Goal: Task Accomplishment & Management: Use online tool/utility

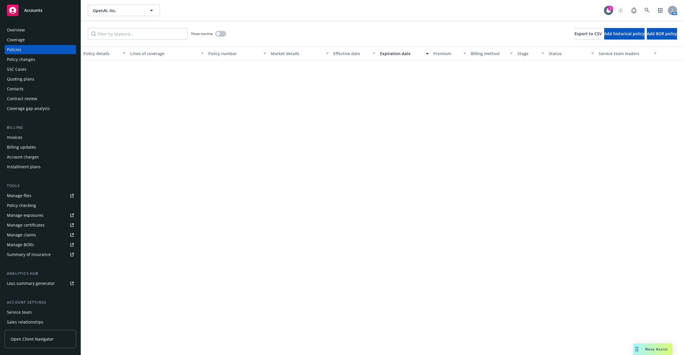
scroll to position [932, 0]
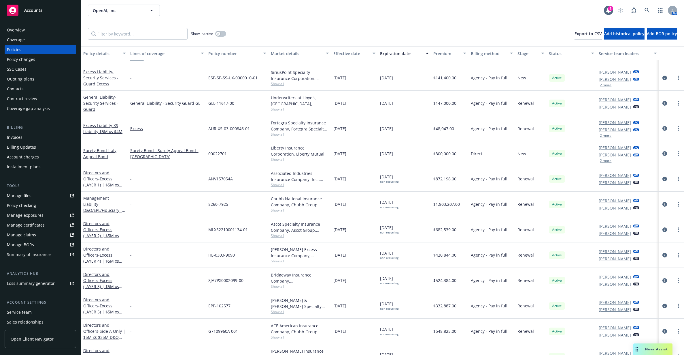
click at [83, 22] on div "Show inactive Export to CSV Add historical policy Add BOR policy" at bounding box center [382, 33] width 603 height 25
drag, startPoint x: 206, startPoint y: 104, endPoint x: 242, endPoint y: 100, distance: 35.9
click at [242, 100] on div "GLL-11617-00" at bounding box center [237, 103] width 63 height 25
copy span "GLL-11617-00"
click at [112, 99] on link "General Liability - Security Services - Guard" at bounding box center [100, 103] width 35 height 18
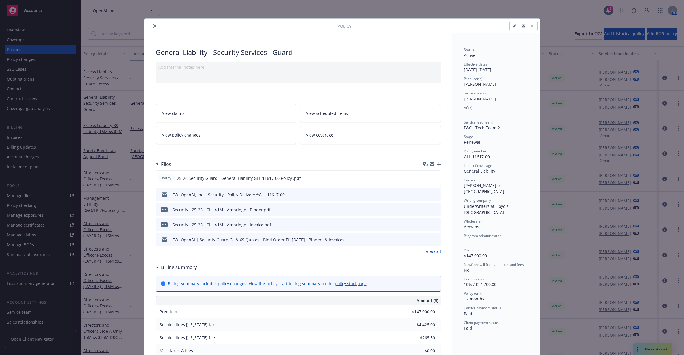
click at [153, 27] on icon "close" at bounding box center [154, 25] width 3 height 3
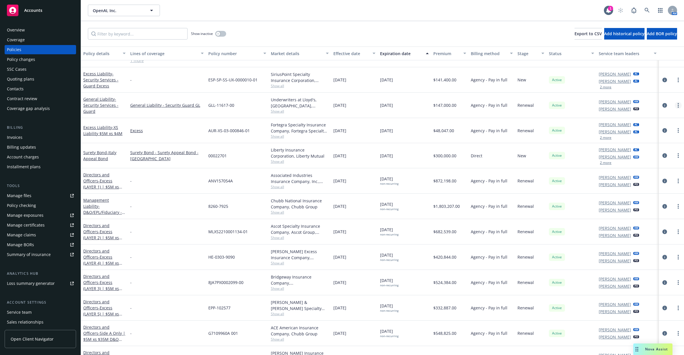
scroll to position [872, 0]
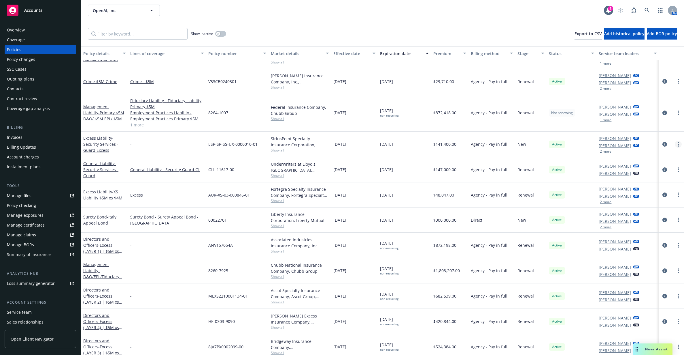
click at [675, 143] on link "more" at bounding box center [678, 144] width 7 height 7
click at [650, 181] on link "End policy" at bounding box center [642, 179] width 68 height 12
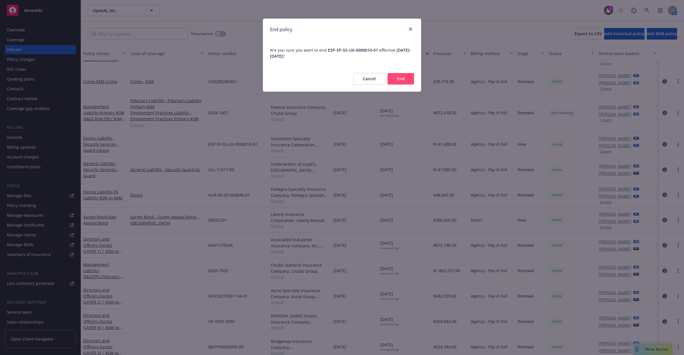
click at [403, 76] on button "End" at bounding box center [401, 79] width 27 height 12
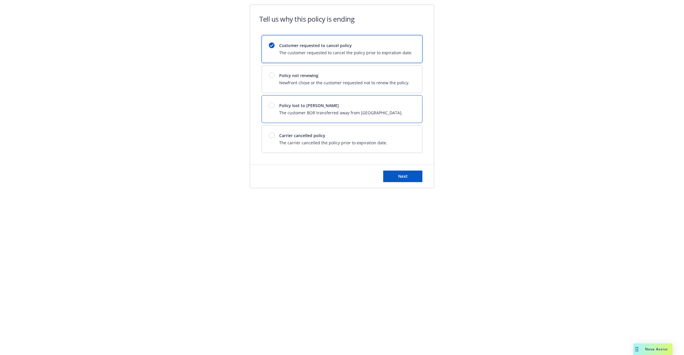
click at [299, 102] on div "Policy lost to BOR The customer BOR transferred away from Newfront." at bounding box center [342, 108] width 160 height 27
click at [405, 179] on button "Next" at bounding box center [402, 176] width 39 height 12
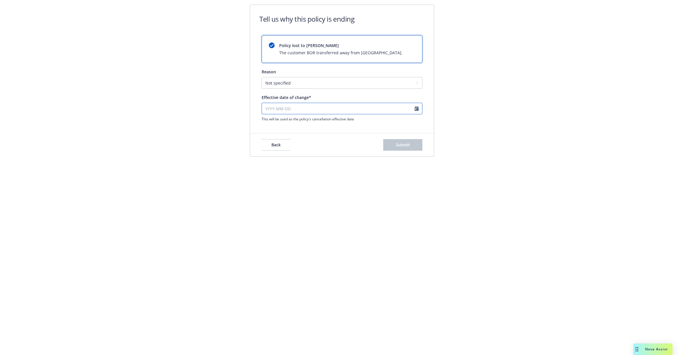
click at [322, 106] on input "Effective date of change*" at bounding box center [342, 109] width 161 height 12
select select "September"
select select "2025"
click at [268, 120] on icon "chevronLeft" at bounding box center [266, 119] width 3 height 3
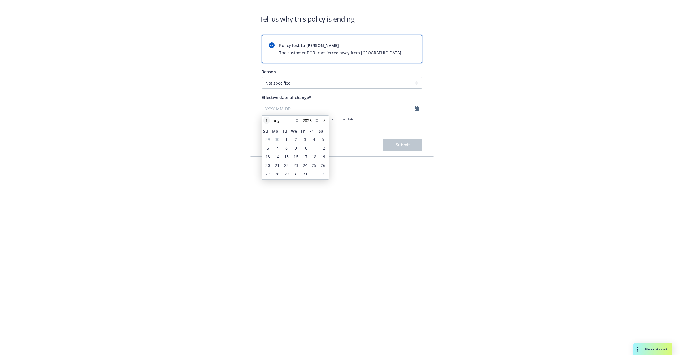
click at [268, 120] on icon "chevronLeft" at bounding box center [266, 119] width 3 height 3
select select "May"
click at [283, 173] on span "27" at bounding box center [287, 173] width 8 height 7
type input "2025-05-27"
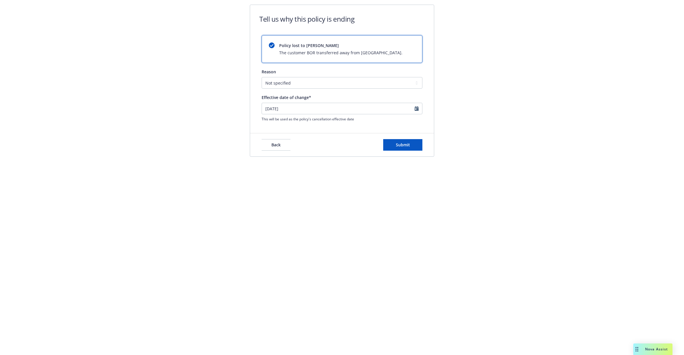
click at [319, 190] on div "Tell us why this policy is ending Policy lost to BOR The customer BOR transferr…" at bounding box center [342, 177] width 684 height 355
click at [394, 146] on button "Submit" at bounding box center [402, 145] width 39 height 12
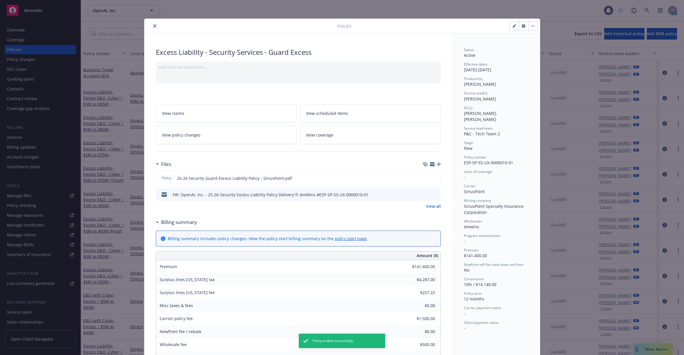
scroll to position [17, 0]
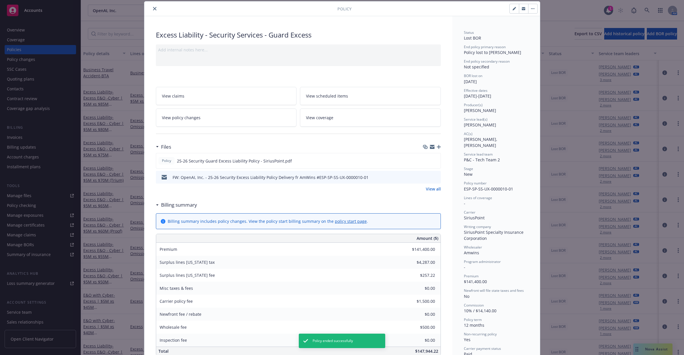
click at [153, 10] on icon "close" at bounding box center [154, 8] width 3 height 3
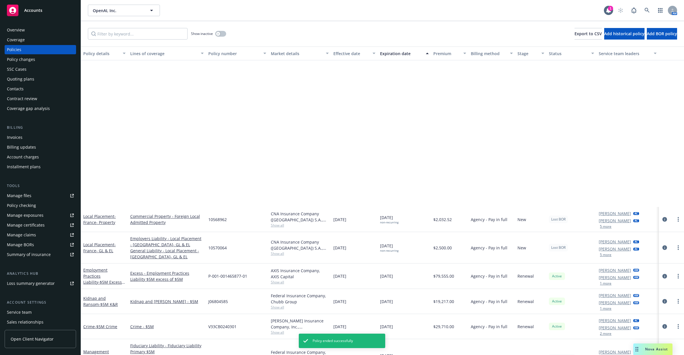
scroll to position [841, 0]
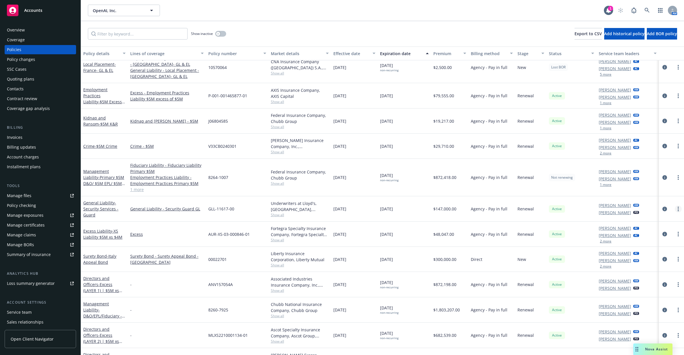
click at [678, 209] on icon "more" at bounding box center [678, 208] width 1 height 5
click at [653, 239] on link "End policy" at bounding box center [642, 244] width 68 height 12
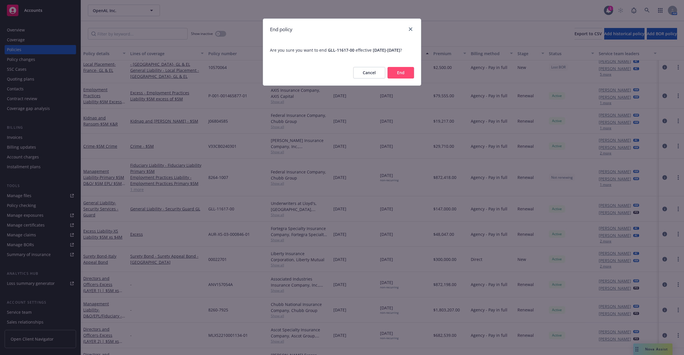
click at [403, 78] on button "End" at bounding box center [401, 73] width 27 height 12
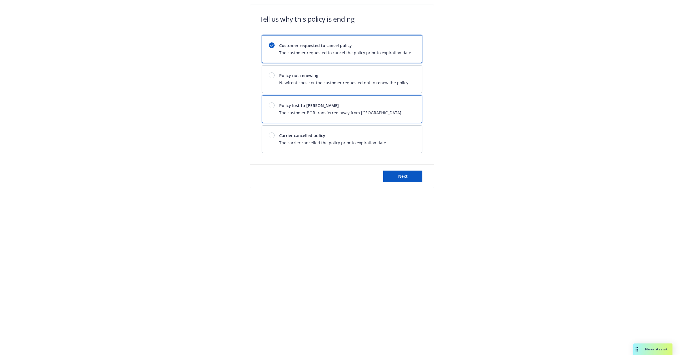
click at [333, 109] on div "Policy lost to BOR The customer BOR transferred away from Newfront." at bounding box center [340, 108] width 123 height 13
click at [389, 179] on button "Next" at bounding box center [402, 176] width 39 height 12
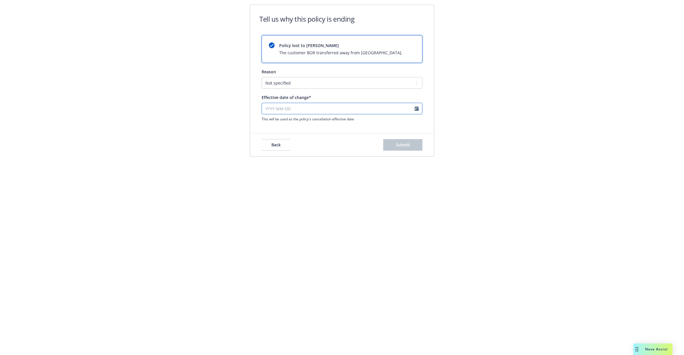
select select "September"
select select "2025"
click at [316, 103] on input "Effective date of change*" at bounding box center [342, 109] width 161 height 12
click at [267, 118] on link "chevronLeft" at bounding box center [266, 120] width 7 height 7
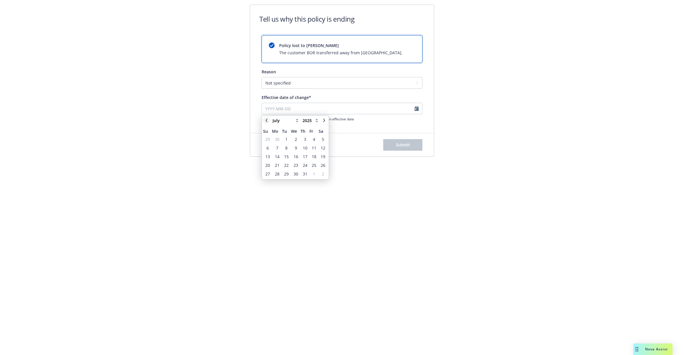
click at [267, 118] on link "chevronLeft" at bounding box center [266, 120] width 7 height 7
select select "May"
click at [287, 173] on span "27" at bounding box center [286, 174] width 5 height 6
type input "2025-05-27"
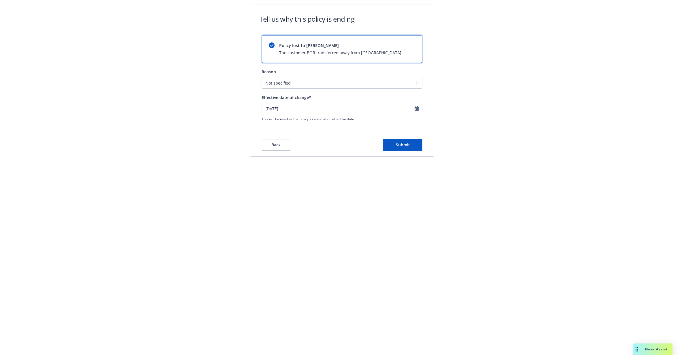
click at [290, 206] on div "Tell us why this policy is ending Policy lost to BOR The customer BOR transferr…" at bounding box center [342, 177] width 684 height 355
select select "May"
select select "2025"
drag, startPoint x: 359, startPoint y: 107, endPoint x: 237, endPoint y: 103, distance: 122.3
click at [237, 103] on div "Tell us why this policy is ending Policy lost to BOR The customer BOR transferr…" at bounding box center [341, 68] width 221 height 126
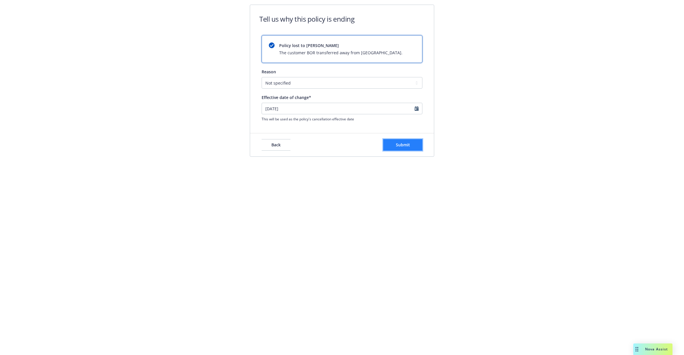
click at [416, 146] on button "Submit" at bounding box center [402, 145] width 39 height 12
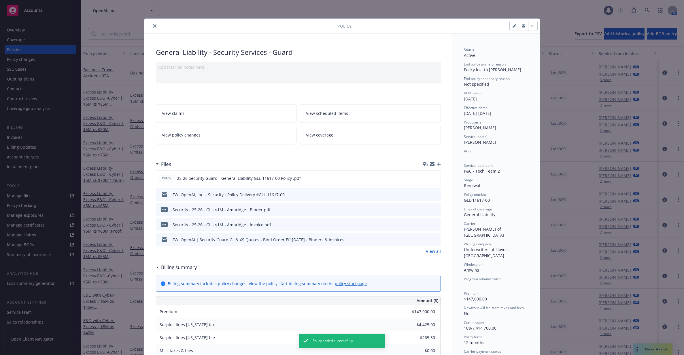
scroll to position [17, 0]
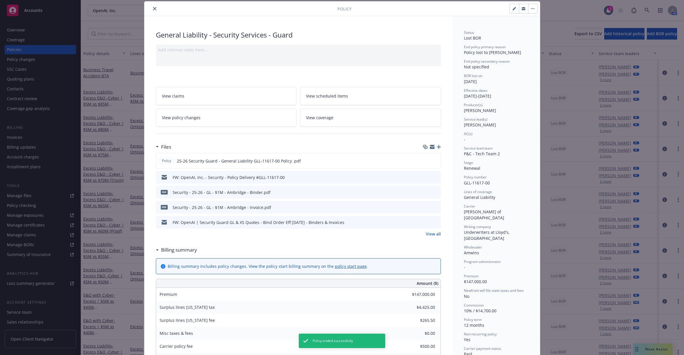
click at [152, 6] on button "close" at bounding box center [154, 8] width 7 height 7
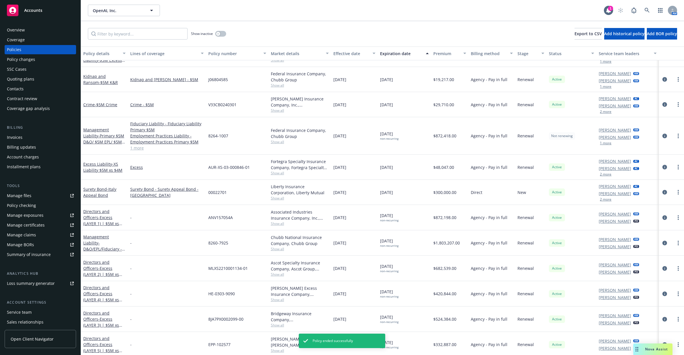
scroll to position [901, 0]
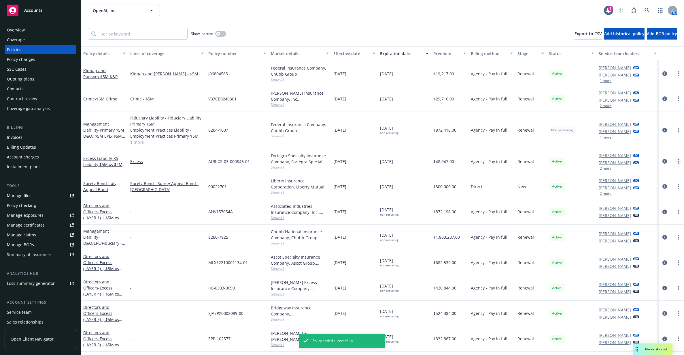
click at [675, 159] on link "more" at bounding box center [678, 161] width 7 height 7
click at [678, 162] on icon "more" at bounding box center [678, 161] width 1 height 5
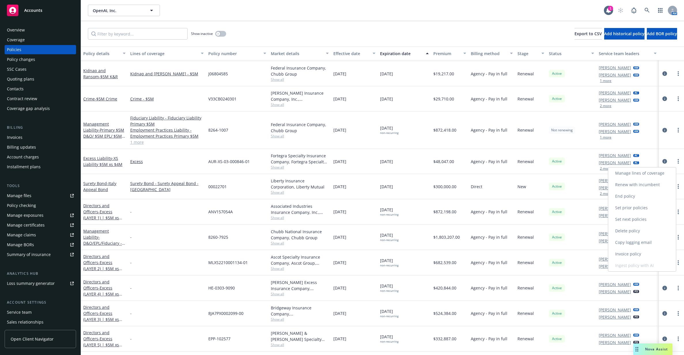
click at [644, 195] on link "End policy" at bounding box center [642, 196] width 68 height 12
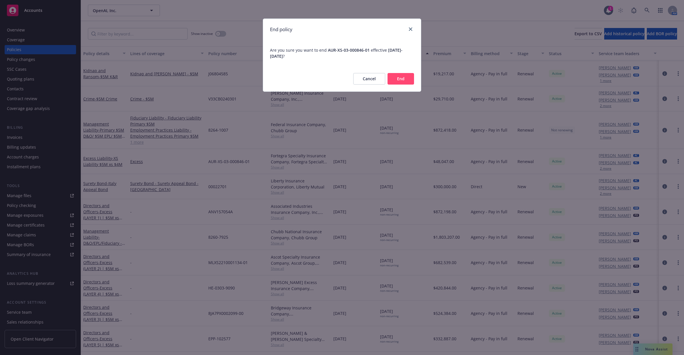
click at [399, 78] on button "End" at bounding box center [401, 79] width 27 height 12
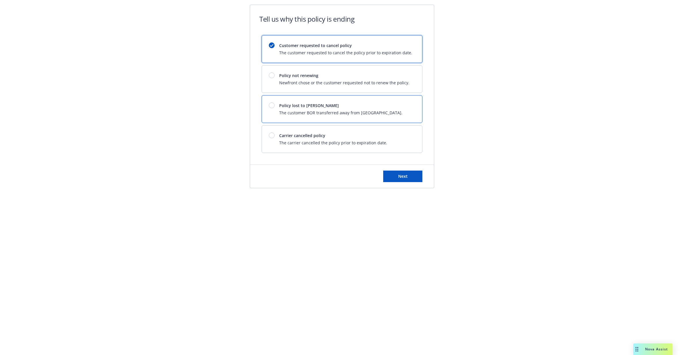
click at [307, 108] on span "Policy lost to BOR" at bounding box center [340, 105] width 123 height 6
click at [397, 176] on button "Next" at bounding box center [402, 176] width 39 height 12
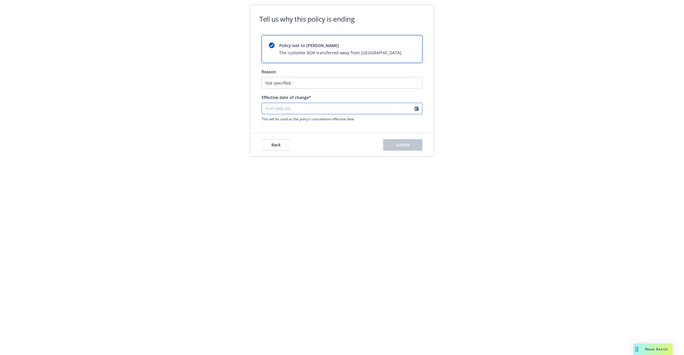
click at [336, 110] on input "Effective date of change*" at bounding box center [342, 109] width 161 height 12
select select "September"
select select "2025"
paste input "2025-05-27"
type input "2025-05-27"
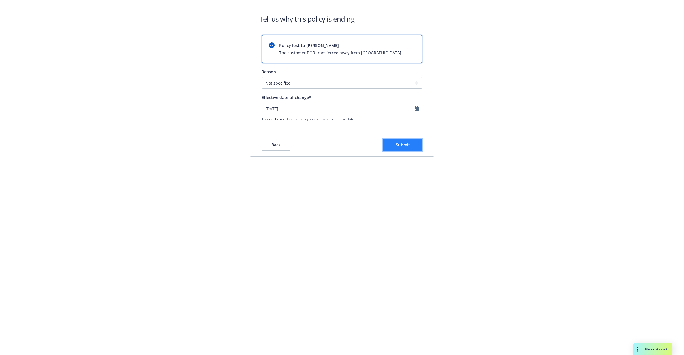
click at [385, 142] on button "Submit" at bounding box center [402, 145] width 39 height 12
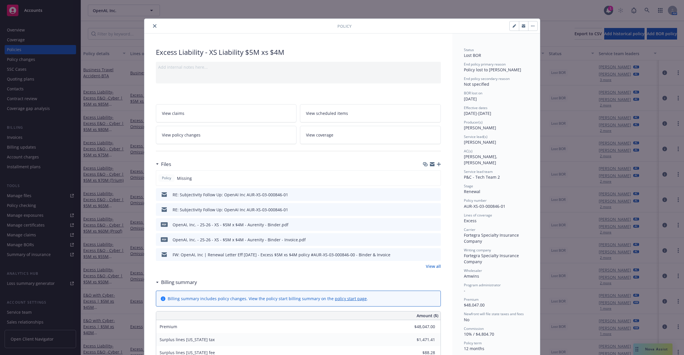
click at [153, 24] on icon "close" at bounding box center [154, 25] width 3 height 3
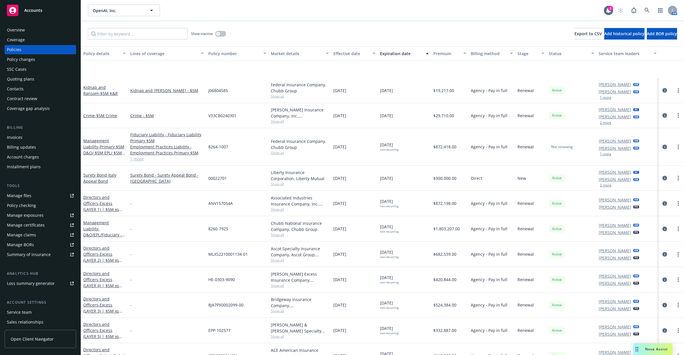
scroll to position [944, 0]
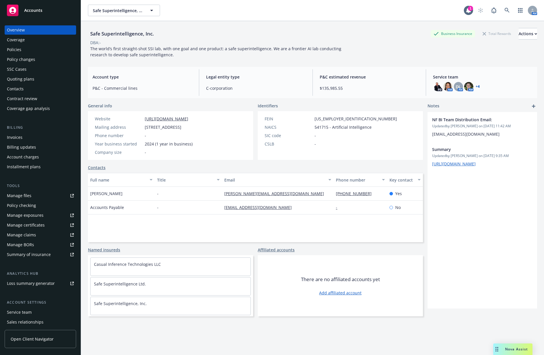
click at [32, 53] on div "Policies" at bounding box center [40, 49] width 67 height 9
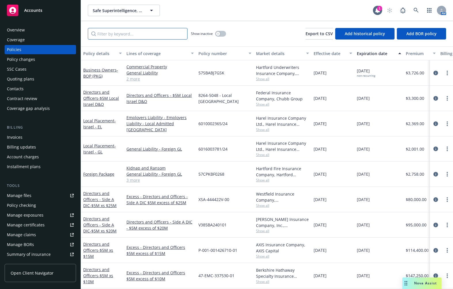
click at [143, 31] on input "Filter by keyword..." at bounding box center [138, 34] width 100 height 12
type input "bop"
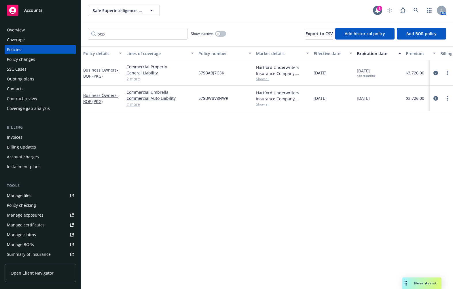
click at [212, 73] on span "57SBABJ7GSK" at bounding box center [212, 73] width 26 height 6
copy span "57SBABJ7GSK"
click at [91, 75] on span "- BOP (PKG)" at bounding box center [100, 73] width 35 height 12
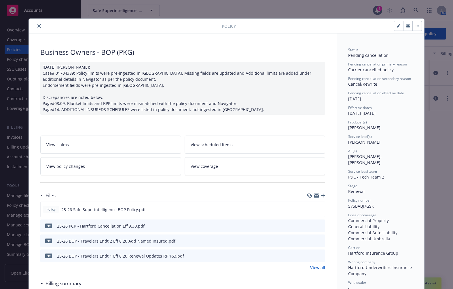
click at [79, 166] on span "View policy changes" at bounding box center [65, 166] width 39 height 6
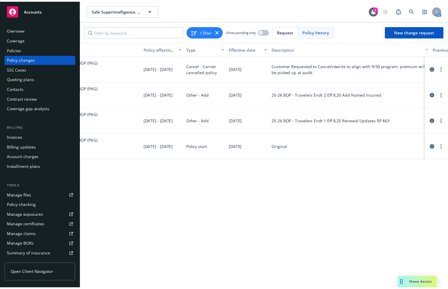
scroll to position [0, 74]
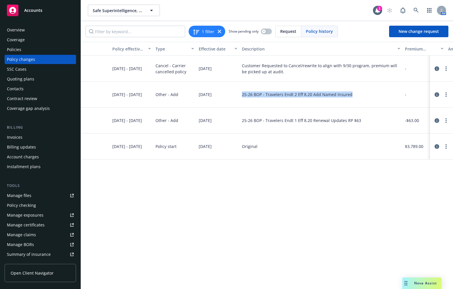
drag, startPoint x: 241, startPoint y: 95, endPoint x: 362, endPoint y: 91, distance: 120.8
click at [362, 91] on div "25-26 BOP - Travelers Endt 2 Eff 8.20 Add Named Insured" at bounding box center [321, 95] width 163 height 26
copy div "25-26 BOP - Travelers Endt 2 Eff 8.20 Add Named Insured"
click at [408, 31] on span "New change request" at bounding box center [419, 31] width 40 height 5
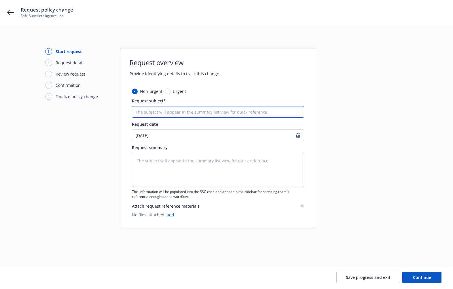
click at [179, 108] on input "Request subject*" at bounding box center [218, 112] width 172 height 12
paste input "25-26 BOP - Travelers Endt 2 Eff 8.20 Add Named Insured"
type textarea "x"
type input "25-26 BOP - Travelers Endt 2 Eff 8.20 Add Named Insured"
drag, startPoint x: 177, startPoint y: 112, endPoint x: 258, endPoint y: 111, distance: 81.0
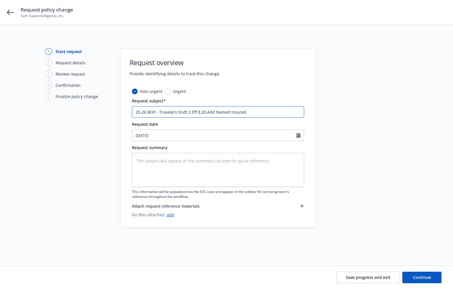
click at [258, 111] on input "25-26 BOP - Travelers Endt 2 Eff 8.20 Add Named Insured" at bounding box center [218, 112] width 172 height 12
paste input "3 Eff 8.20 Umbrella Changes RP $3,012"
type textarea "x"
type input "25-26 BOP - Travelers Endt 3 Eff 8.20 Umbrella Changes RP $3,012"
click at [344, 180] on div at bounding box center [368, 138] width 81 height 180
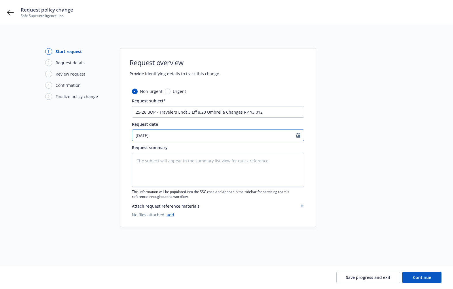
click at [297, 135] on icon "Calendar" at bounding box center [299, 135] width 4 height 5
select select "9"
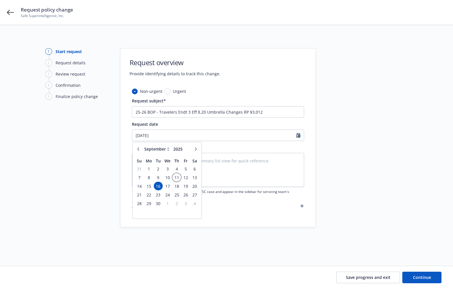
click at [177, 178] on span "11" at bounding box center [177, 177] width 8 height 7
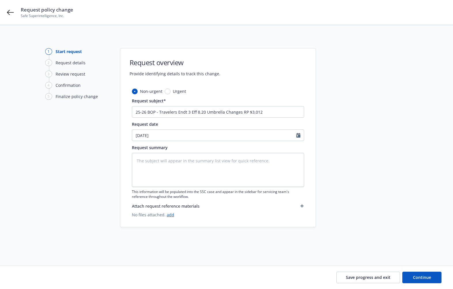
type textarea "x"
type input "09/11/2025"
click at [59, 184] on div "1 Start request 2 Request details 3 Review request 4 Confirmation 5 Finalize po…" at bounding box center [76, 138] width 63 height 180
click at [212, 108] on input "25-26 BOP - Travelers Endt 3 Eff 8.20 Umbrella Changes RP $3,012" at bounding box center [218, 112] width 172 height 12
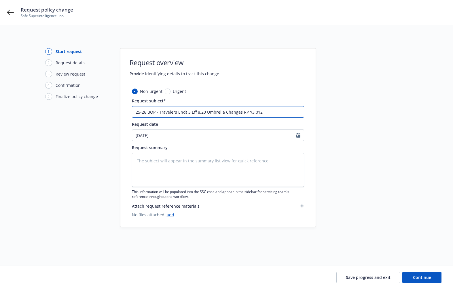
click at [212, 108] on input "25-26 BOP - Travelers Endt 3 Eff 8.20 Umbrella Changes RP $3,012" at bounding box center [218, 112] width 172 height 12
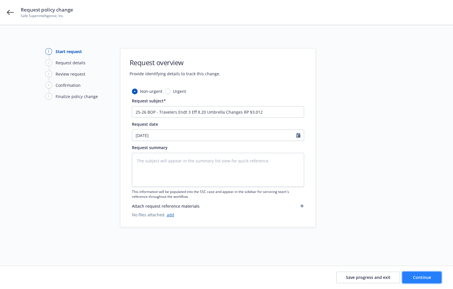
click at [409, 272] on button "Continue" at bounding box center [422, 278] width 39 height 12
type textarea "x"
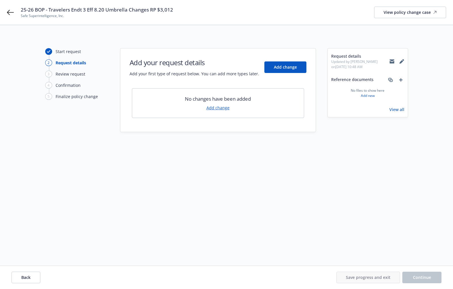
click at [212, 109] on link "Add change" at bounding box center [218, 108] width 23 height 6
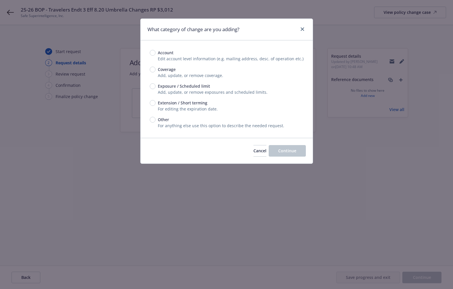
click at [161, 120] on span "Other" at bounding box center [163, 119] width 11 height 6
click at [156, 120] on input "Other" at bounding box center [153, 120] width 6 height 6
radio input "true"
click at [287, 146] on button "Continue" at bounding box center [287, 151] width 37 height 12
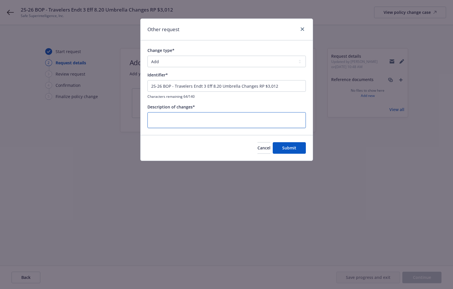
click at [214, 119] on textarea at bounding box center [227, 120] width 159 height 16
paste textarea "25-26 BOP - Travelers Endt 3 Eff 8.20 Umbrella Changes RP $3,012"
type textarea "x"
drag, startPoint x: 214, startPoint y: 119, endPoint x: 298, endPoint y: 157, distance: 92.7
click at [298, 157] on div "Other request Change type* Add Audit Change Remove Identifier* 25-26 BOP - Trav…" at bounding box center [226, 89] width 173 height 142
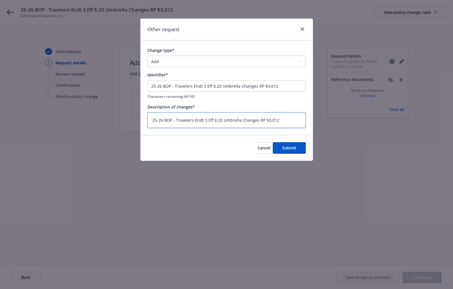
click at [292, 124] on textarea "25-26 BOP - Travelers Endt 3 Eff 8.20 Umbrella Changes RP $3,012" at bounding box center [227, 120] width 159 height 16
type textarea "25-26 BOP - Travelers Endt 3 Eff 8.20 Umbrella Changes RP $3,012"
click at [295, 150] on button "Submit" at bounding box center [289, 148] width 33 height 12
type textarea "x"
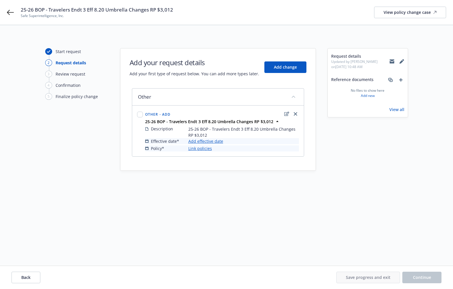
click at [215, 140] on link "Add effective date" at bounding box center [206, 141] width 35 height 6
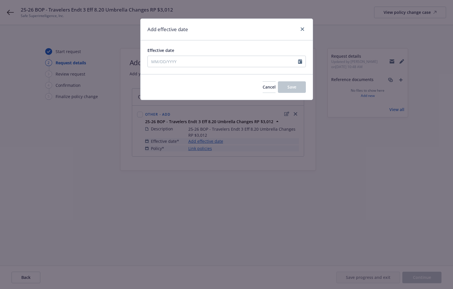
click at [231, 92] on div "Cancel Save" at bounding box center [227, 87] width 172 height 26
click at [304, 61] on div at bounding box center [301, 61] width 7 height 11
click at [300, 61] on icon "Calendar" at bounding box center [300, 61] width 4 height 5
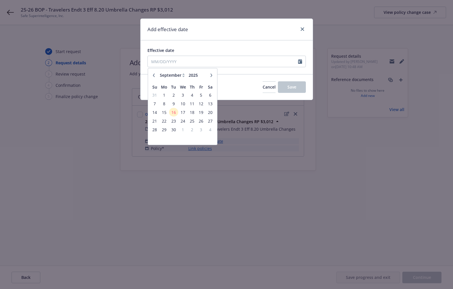
click at [156, 75] on button "button" at bounding box center [153, 75] width 7 height 7
select select "8"
click at [182, 119] on span "20" at bounding box center [183, 120] width 8 height 7
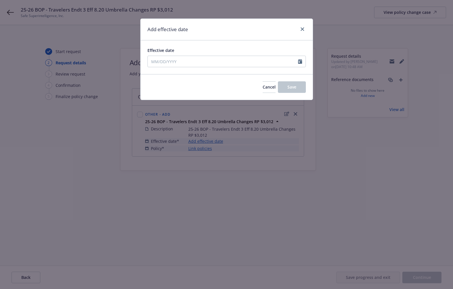
type input "08/20/2025"
click at [295, 84] on button "Save" at bounding box center [292, 87] width 28 height 12
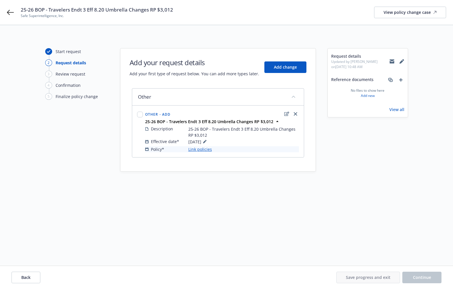
click at [198, 148] on link "Link policies" at bounding box center [201, 149] width 24 height 6
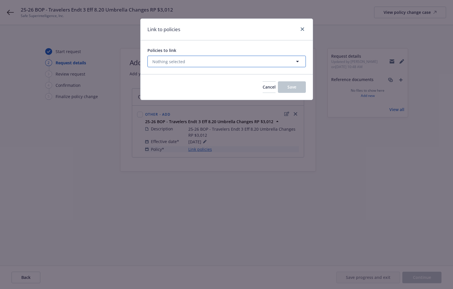
click at [185, 62] on button "Nothing selected" at bounding box center [227, 62] width 159 height 12
select select "ACTIVE"
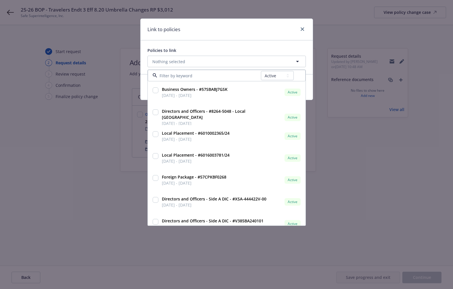
click at [185, 75] on input at bounding box center [209, 76] width 104 height 6
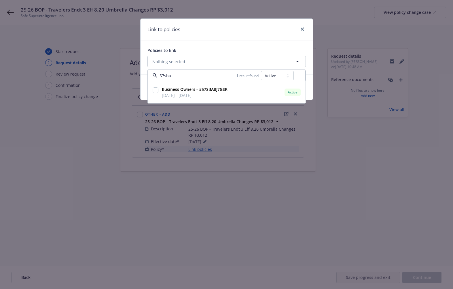
type input "57sba"
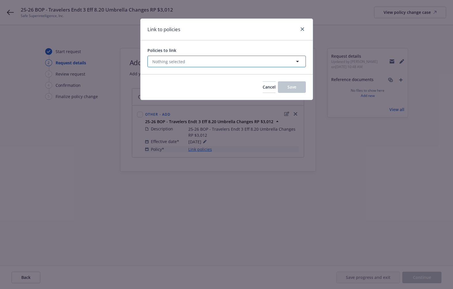
click at [213, 63] on button "Nothing selected" at bounding box center [227, 62] width 159 height 12
select select "ACTIVE"
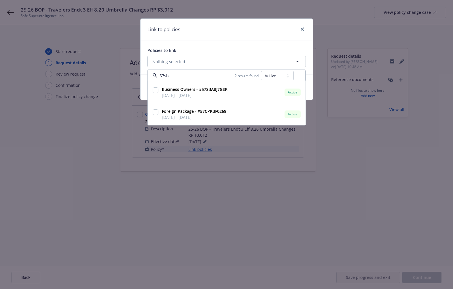
type input "57sba"
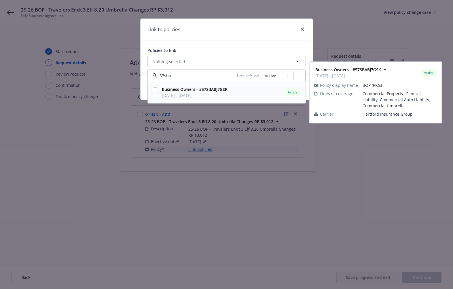
click at [240, 92] on div "Business Owners - #57SBABJ7GSK 08/20/2025 - 08/20/2026 Active" at bounding box center [231, 92] width 142 height 14
checkbox input "true"
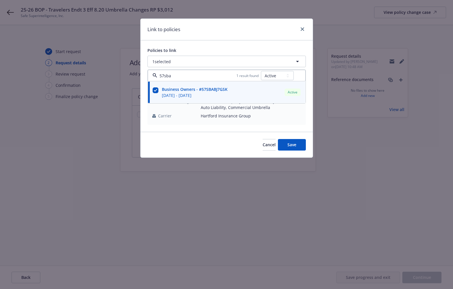
type input "57sba"
click at [227, 49] on div "Policies to link" at bounding box center [227, 50] width 159 height 6
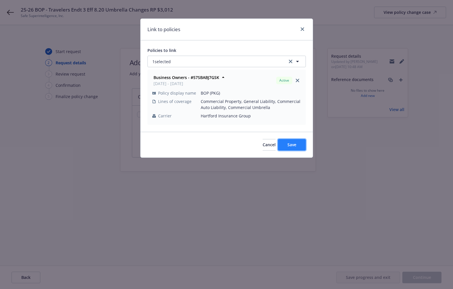
click at [294, 145] on span "Save" at bounding box center [292, 144] width 9 height 5
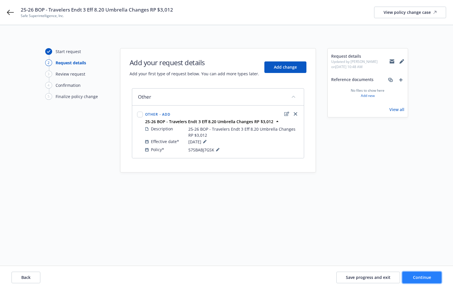
click at [414, 276] on span "Continue" at bounding box center [422, 276] width 18 height 5
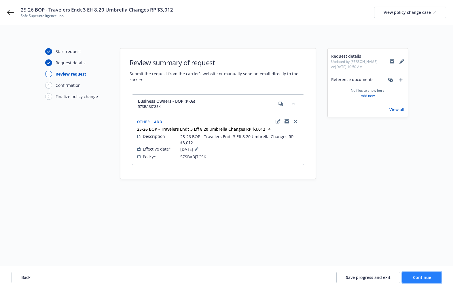
click at [425, 280] on button "Continue" at bounding box center [422, 278] width 39 height 12
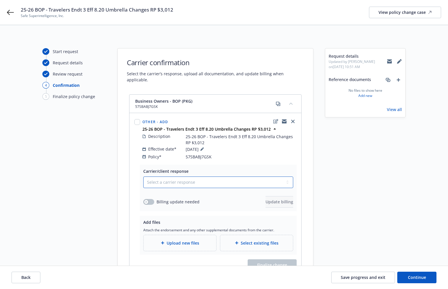
click at [171, 176] on select "Select a carrier response Accepted Accepted with revision No endorsement needed…" at bounding box center [218, 182] width 150 height 12
select select "ACCEPTED"
click at [143, 176] on select "Select a carrier response Accepted Accepted with revision No endorsement needed…" at bounding box center [218, 182] width 150 height 12
click at [150, 199] on button "button" at bounding box center [148, 202] width 11 height 6
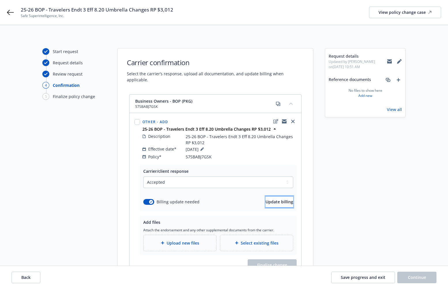
click at [265, 199] on button "Update billing" at bounding box center [279, 202] width 28 height 12
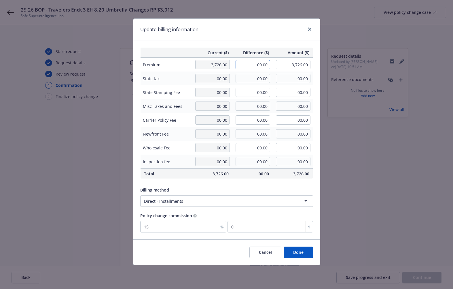
click at [247, 65] on input "00.00" at bounding box center [253, 64] width 35 height 9
paste input "3,012"
type input "-3,012.00"
type input "714.00"
type input "-451.8"
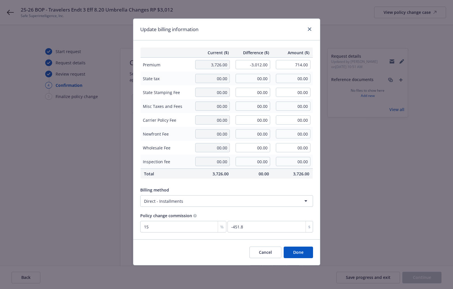
click at [256, 39] on div "Update billing information" at bounding box center [226, 30] width 187 height 22
click at [293, 250] on button "Done" at bounding box center [298, 252] width 29 height 12
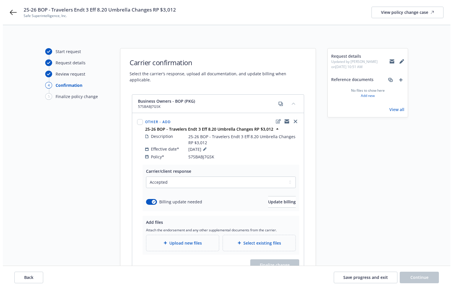
scroll to position [55, 0]
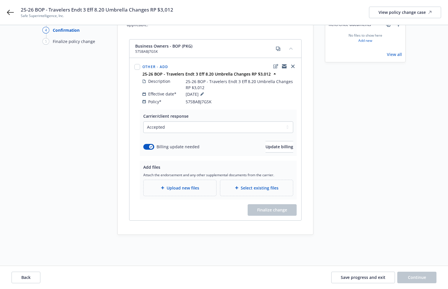
click at [176, 185] on span "Upload new files" at bounding box center [183, 188] width 33 height 6
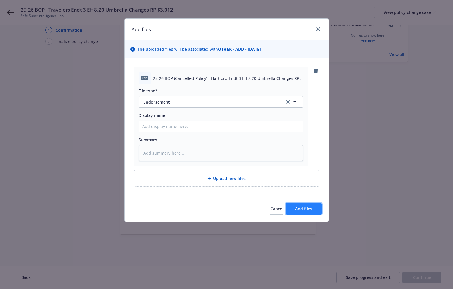
click at [312, 212] on button "Add files" at bounding box center [304, 209] width 36 height 12
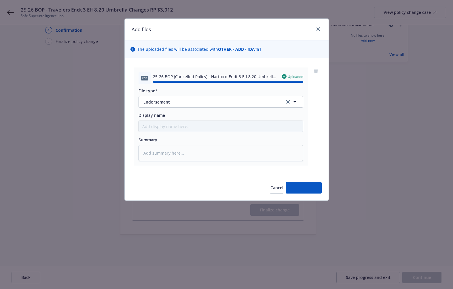
type textarea "x"
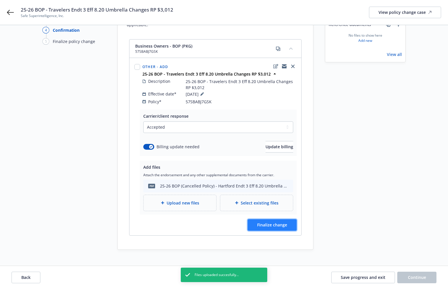
click at [280, 222] on span "Finalize change" at bounding box center [272, 224] width 30 height 5
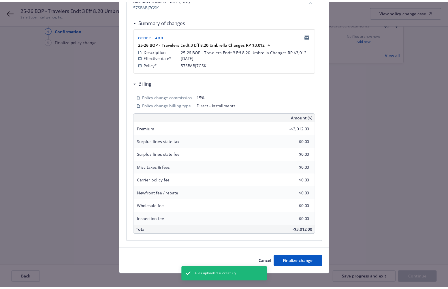
scroll to position [101, 0]
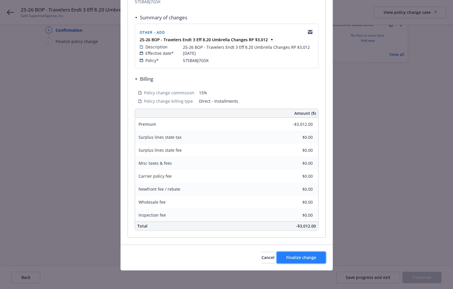
click at [294, 255] on span "Finalize change" at bounding box center [302, 257] width 30 height 5
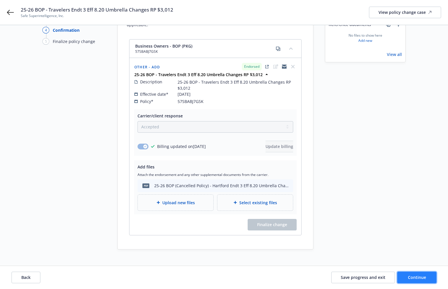
click at [423, 272] on button "Continue" at bounding box center [416, 278] width 39 height 12
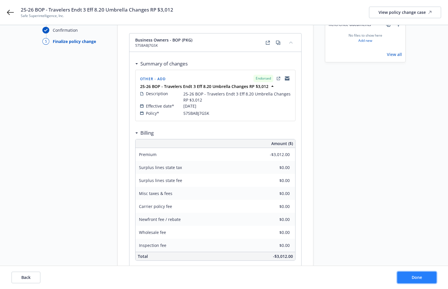
click at [409, 276] on button "Done" at bounding box center [416, 278] width 39 height 12
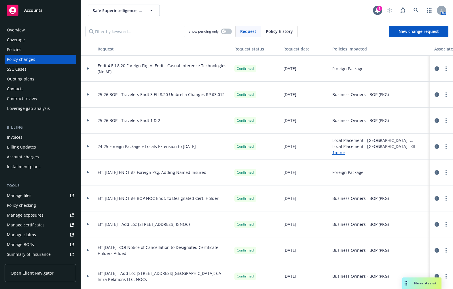
click at [40, 46] on div "Policies" at bounding box center [40, 49] width 67 height 9
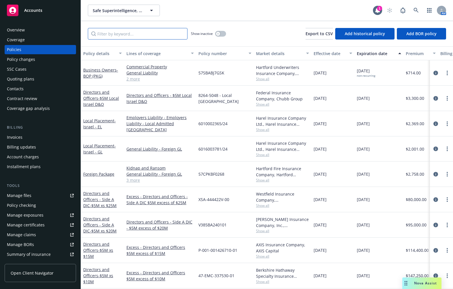
click at [129, 36] on input "Filter by keyword..." at bounding box center [138, 34] width 100 height 12
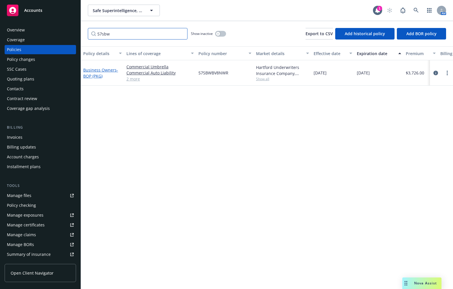
type input "57sbw"
click at [98, 70] on link "Business Owners - BOP (PKG)" at bounding box center [100, 73] width 35 height 12
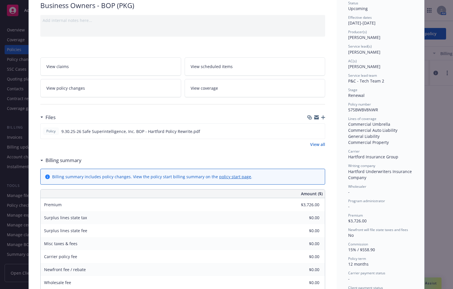
scroll to position [60, 0]
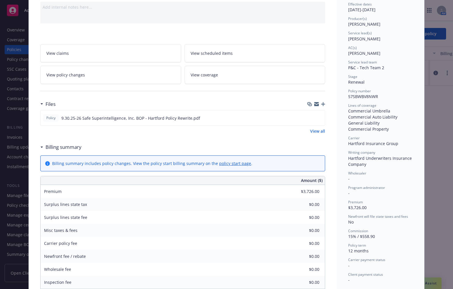
click at [151, 82] on link "View policy changes" at bounding box center [110, 75] width 141 height 18
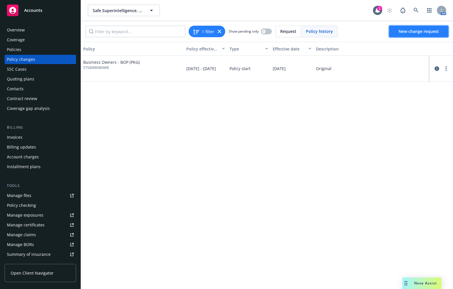
click at [398, 32] on link "New change request" at bounding box center [418, 32] width 59 height 12
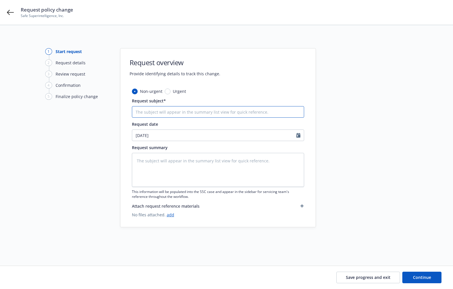
click at [177, 111] on input "Request subject*" at bounding box center [218, 112] width 172 height 12
paste input "25-26 BOP - (Rewrite) Hartford Endt 1 Eff 9.30 Umbrella Underlying Schedule Ame…"
type textarea "x"
type input "25-26 BOP - (Rewrite) Hartford Endt 1 Eff 9.30 Umbrella Underlying Schedule Ame…"
drag, startPoint x: 159, startPoint y: 111, endPoint x: 100, endPoint y: 112, distance: 59.1
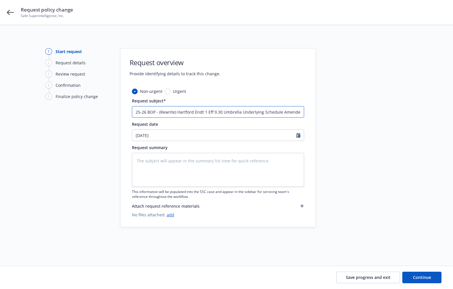
click at [100, 112] on div "1 Start request 2 Request details 3 Review request 4 Confirmation 5 Finalize po…" at bounding box center [227, 138] width 440 height 180
click at [153, 112] on input "25-26 BOP - (Rewrite) Hartford Endt 1 Eff 9.30 Umbrella Underlying Schedule Ame…" at bounding box center [218, 112] width 172 height 12
drag, startPoint x: 193, startPoint y: 112, endPoint x: 104, endPoint y: 111, distance: 88.8
click at [104, 111] on div "1 Start request 2 Request details 3 Review request 4 Confirmation 5 Finalize po…" at bounding box center [227, 138] width 440 height 180
type textarea "x"
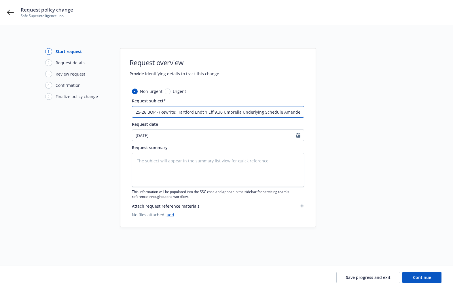
type input "Endt 1 Eff 9.30 Umbrella Underlying Schedule Amended AP $2,693"
drag, startPoint x: 240, startPoint y: 111, endPoint x: 260, endPoint y: 110, distance: 19.9
click at [240, 111] on input "Endt 1 Eff 9.30 Umbrella Underlying Schedule Amended AP $2,693" at bounding box center [218, 112] width 172 height 12
type textarea "x"
type input "Endt 1 Eff 9.30 Umbrella Underlying Schedule Amended AP $2,693"
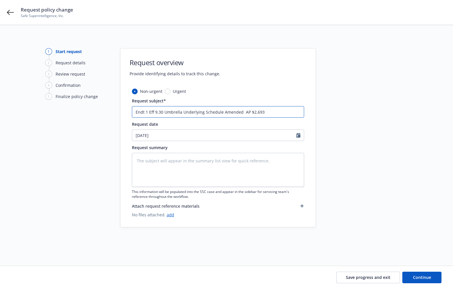
type textarea "x"
type input "Endt 1 Eff 9.30 Umbrella Underlying Schedule Amended w AP $2,693"
type textarea "x"
type input "Endt 1 Eff 9.30 Umbrella Underlying Schedule Amended w/ AP $2,693"
type textarea "x"
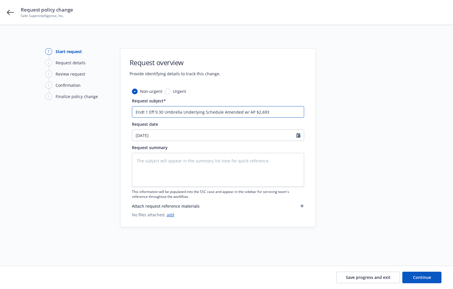
type input "Endt 1 Eff 9.30 Umbrella Underlying Schedule Amended w/ AP $2,693"
type textarea "x"
type input "Endt 1 Eff 9.30 Umbrella Underlying Schedule Amended w/ F AP $2,693"
type textarea "x"
type input "Endt 1 Eff 9.30 Umbrella Underlying Schedule Amended w/ FP AP $2,693"
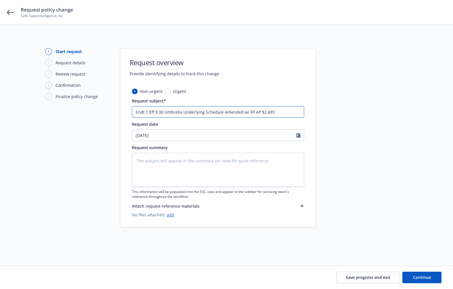
type textarea "x"
type input "Endt 1 Eff 9.30 Umbrella Underlying Schedule Amended w/ FPC AP $2,693"
type textarea "x"
drag, startPoint x: 279, startPoint y: 112, endPoint x: 113, endPoint y: 110, distance: 165.7
click at [113, 110] on div "1 Start request 2 Request details 3 Review request 4 Confirmation 5 Finalize po…" at bounding box center [227, 138] width 440 height 180
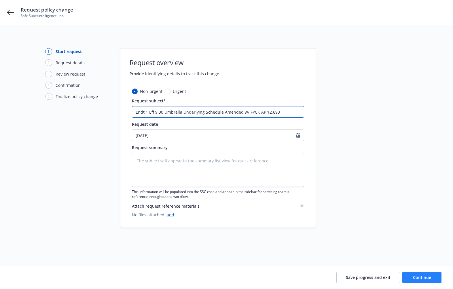
type input "Endt 1 Eff 9.30 Umbrella Underlying Schedule Amended w/ FPCK AP $2,693"
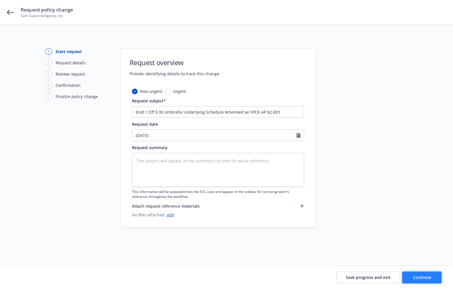
click at [412, 279] on button "Continue" at bounding box center [422, 278] width 39 height 12
type textarea "x"
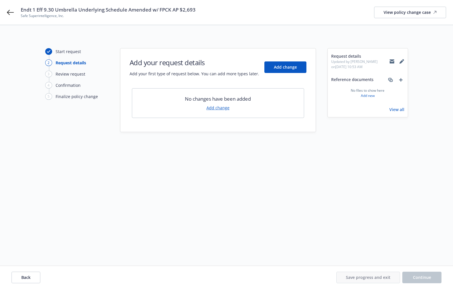
click at [217, 105] on link "Add change" at bounding box center [218, 108] width 23 height 6
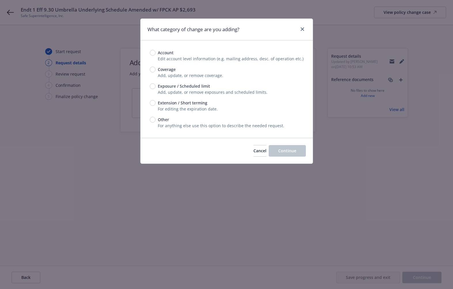
click at [162, 118] on span "Other" at bounding box center [163, 119] width 11 height 6
click at [156, 118] on input "Other" at bounding box center [153, 120] width 6 height 6
radio input "true"
click at [275, 150] on button "Continue" at bounding box center [287, 151] width 37 height 12
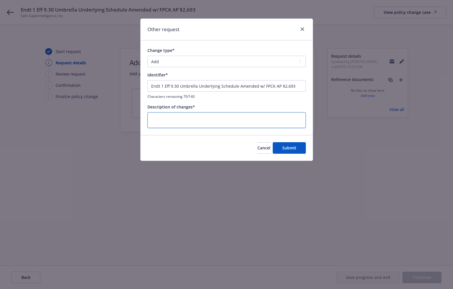
click at [190, 122] on textarea at bounding box center [227, 120] width 159 height 16
paste textarea "Endt 1 Eff 9.30 Umbrella Underlying Schedule Amended w/ FPCK AP $2,693"
type textarea "x"
type textarea "Endt 1 Eff 9.30 Umbrella Underlying Schedule Amended w/ FPCK AP $2,693"
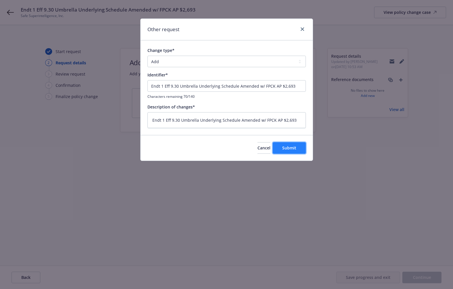
click at [278, 146] on button "Submit" at bounding box center [289, 148] width 33 height 12
type textarea "x"
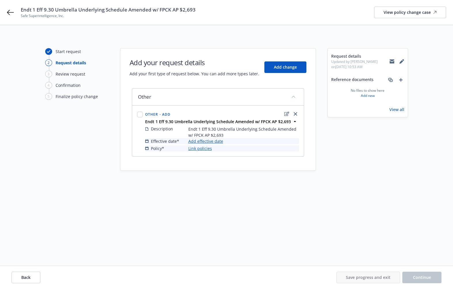
click at [210, 142] on link "Add effective date" at bounding box center [206, 141] width 35 height 6
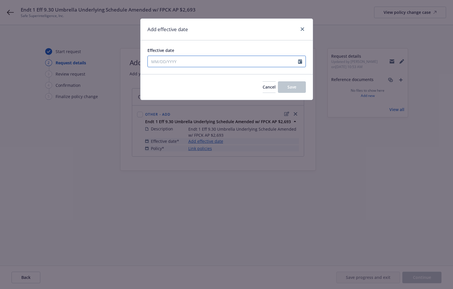
click at [205, 63] on input "Effective date" at bounding box center [223, 61] width 150 height 11
select select "9"
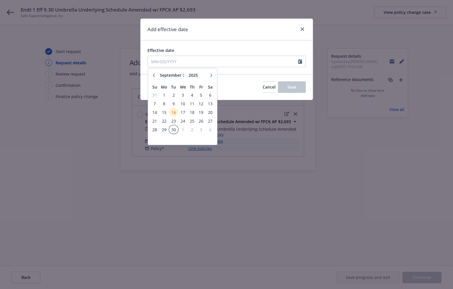
click at [176, 129] on span "30" at bounding box center [174, 129] width 8 height 7
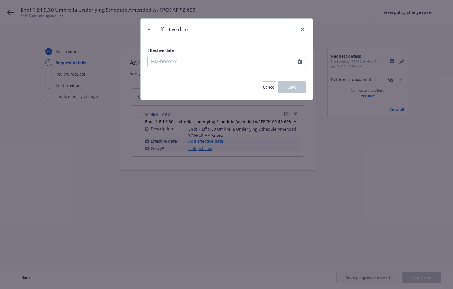
type input "09/30/2025"
click at [298, 90] on button "Save" at bounding box center [292, 87] width 28 height 12
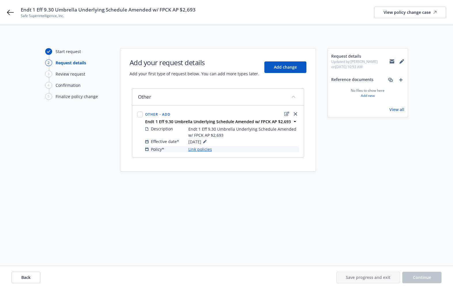
click at [208, 147] on link "Link policies" at bounding box center [201, 149] width 24 height 6
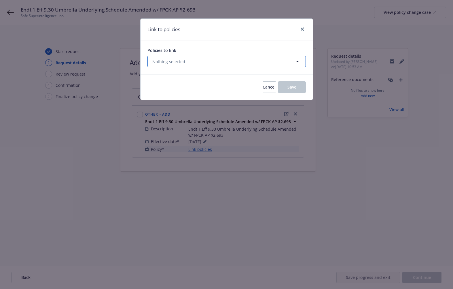
click at [186, 65] on button "Nothing selected" at bounding box center [227, 62] width 159 height 12
select select "ACTIVE"
type input "5"
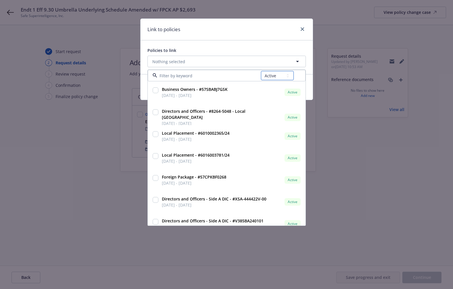
click at [275, 76] on select "All Active Upcoming Expired Cancelled" at bounding box center [277, 75] width 33 height 9
select select "UPCOMING"
click at [261, 71] on select "All Active Upcoming Expired Cancelled" at bounding box center [277, 75] width 33 height 9
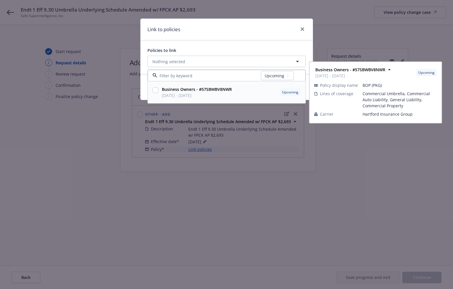
click at [155, 90] on input "checkbox" at bounding box center [156, 90] width 6 height 6
checkbox input "true"
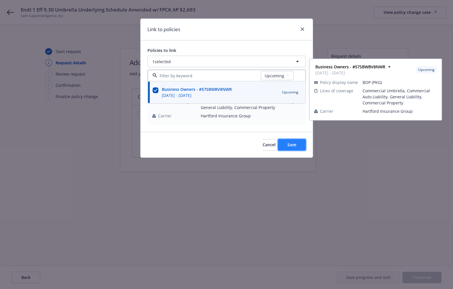
click at [279, 146] on button "Save" at bounding box center [292, 145] width 28 height 12
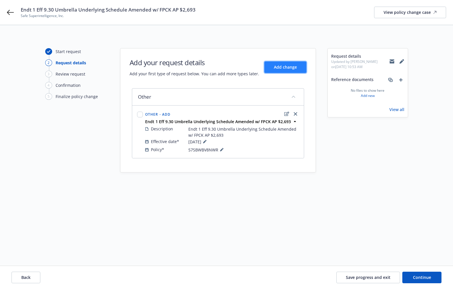
click at [282, 70] on button "Add change" at bounding box center [286, 67] width 42 height 12
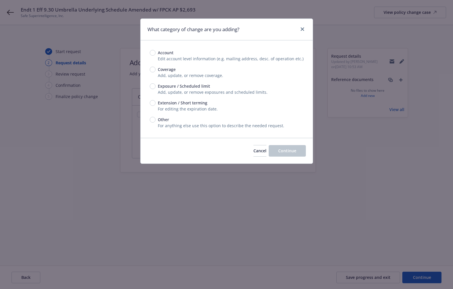
click at [161, 119] on span "Other" at bounding box center [163, 119] width 11 height 6
click at [156, 119] on input "Other" at bounding box center [153, 120] width 6 height 6
radio input "true"
click at [279, 150] on span "Continue" at bounding box center [287, 150] width 18 height 5
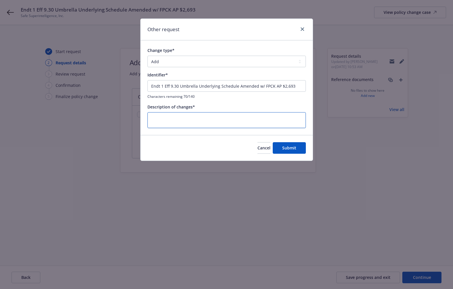
click at [210, 124] on textarea at bounding box center [227, 120] width 159 height 16
paste textarea "57 SBW BV8NWR"
type textarea "x"
drag, startPoint x: 206, startPoint y: 122, endPoint x: 144, endPoint y: 119, distance: 62.0
click at [144, 119] on div "Change type* Add Audit Change Remove Identifier* Endt 1 Eff 9.30 Umbrella Under…" at bounding box center [227, 87] width 172 height 94
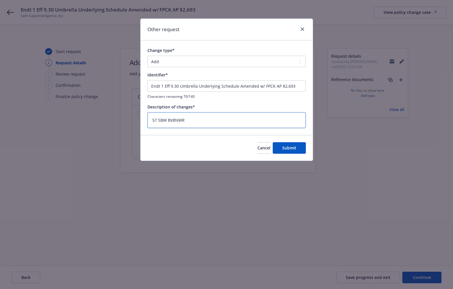
type textarea "57 SBW BV8NWR"
click at [196, 84] on input "Endt 1 Eff 9.30 Umbrella Underlying Schedule Amended w/ FPCK AP $2,693" at bounding box center [227, 86] width 159 height 12
click at [170, 118] on textarea "57 SBW BV8NWR" at bounding box center [227, 120] width 159 height 16
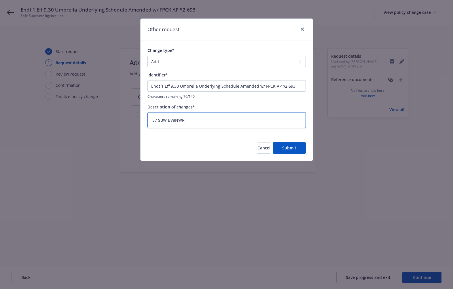
click at [170, 118] on textarea "57 SBW BV8NWR" at bounding box center [227, 120] width 159 height 16
paste textarea "Endt 1 Eff 9.30 Umbrella Underlying Schedule Amended w/ FPCK AP $2,693"
type textarea "x"
type textarea "Endt 1 Eff 9.30 Umbrella Underlying Schedule Amended w/ FPCK AP $2,693"
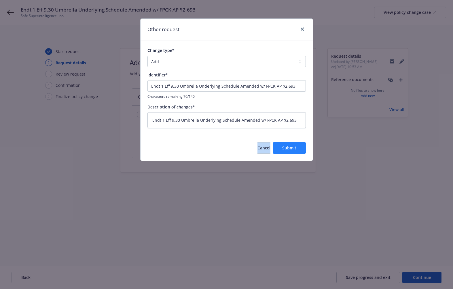
drag, startPoint x: 269, startPoint y: 144, endPoint x: 279, endPoint y: 149, distance: 11.0
click at [279, 149] on div "Cancel Submit" at bounding box center [227, 148] width 172 height 26
click at [293, 149] on span "Submit" at bounding box center [289, 147] width 14 height 5
type textarea "x"
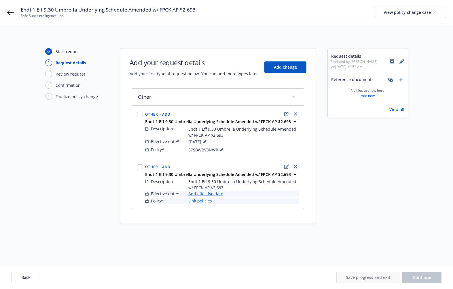
click at [297, 165] on icon "close" at bounding box center [295, 166] width 3 height 3
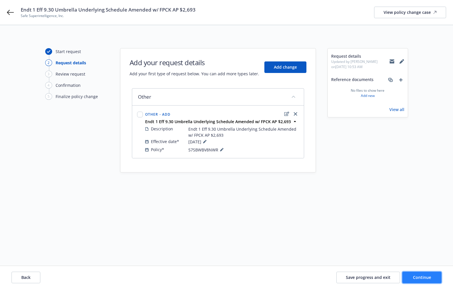
click at [419, 276] on span "Continue" at bounding box center [422, 276] width 18 height 5
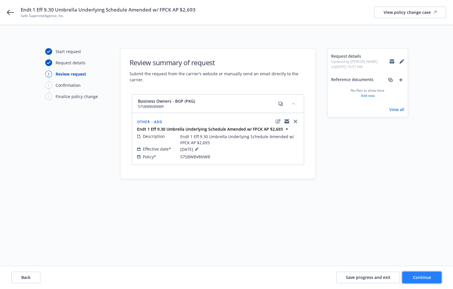
click at [438, 278] on button "Continue" at bounding box center [422, 278] width 39 height 12
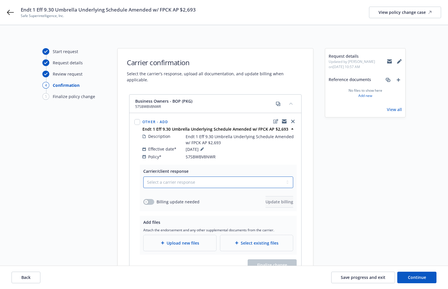
click at [199, 176] on select "Select a carrier response Accepted Accepted with revision No endorsement needed…" at bounding box center [218, 182] width 150 height 12
select select "ACCEPTED"
click at [143, 176] on select "Select a carrier response Accepted Accepted with revision No endorsement needed…" at bounding box center [218, 182] width 150 height 12
click at [147, 201] on icon "button" at bounding box center [146, 202] width 2 height 2
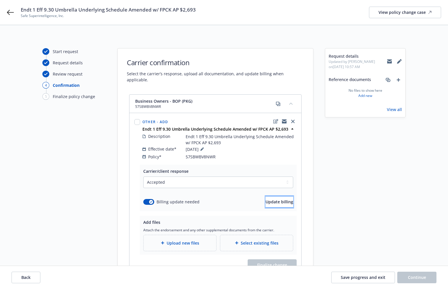
click at [265, 196] on button "Update billing" at bounding box center [279, 202] width 28 height 12
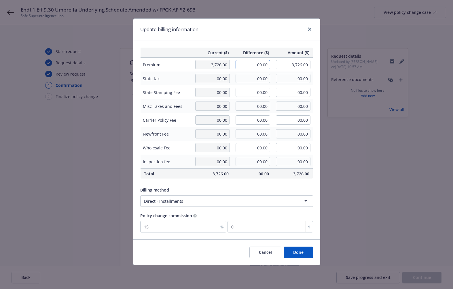
click at [244, 62] on input "00.00" at bounding box center [253, 64] width 35 height 9
type input "2,693.00"
type input "6,419.00"
type input "403.95"
click at [308, 251] on button "Done" at bounding box center [298, 252] width 29 height 12
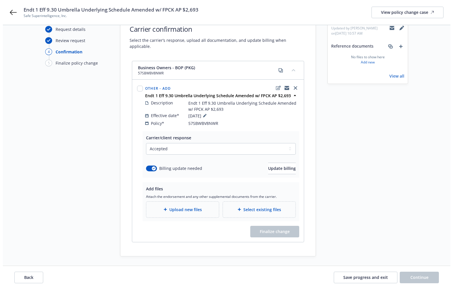
scroll to position [55, 0]
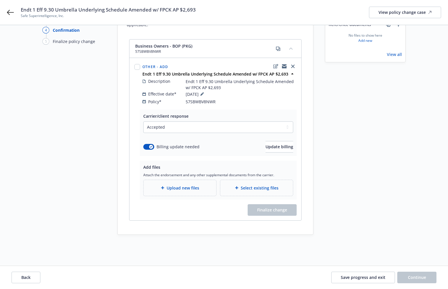
click at [174, 185] on span "Upload new files" at bounding box center [183, 188] width 33 height 6
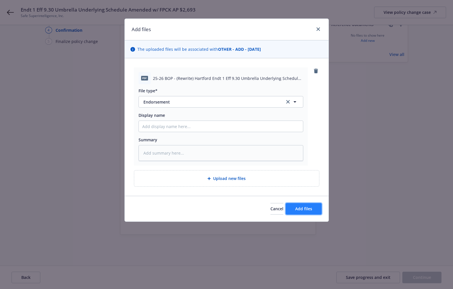
click at [301, 208] on span "Add files" at bounding box center [303, 208] width 17 height 5
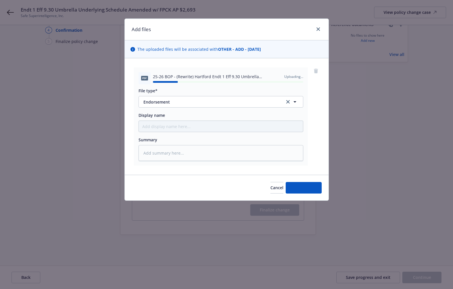
type textarea "x"
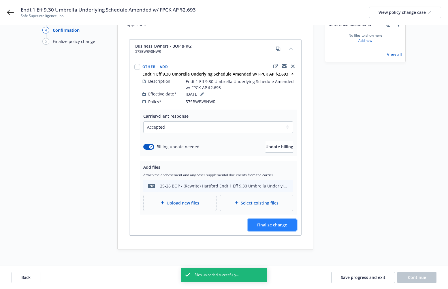
click at [267, 222] on span "Finalize change" at bounding box center [272, 224] width 30 height 5
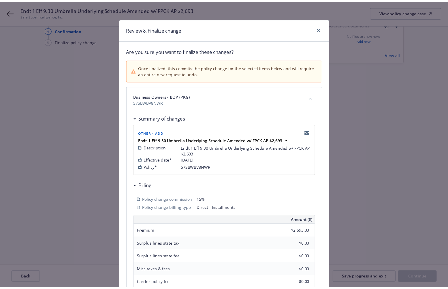
scroll to position [107, 0]
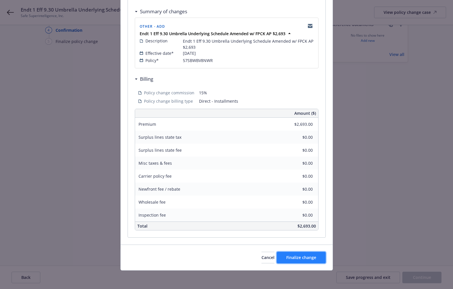
click at [292, 258] on span "Finalize change" at bounding box center [302, 257] width 30 height 5
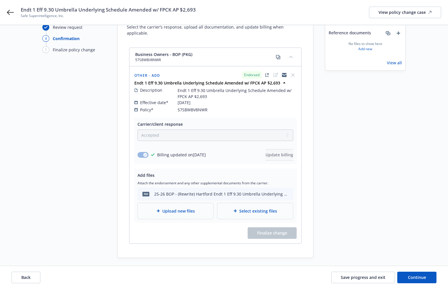
scroll to position [60, 0]
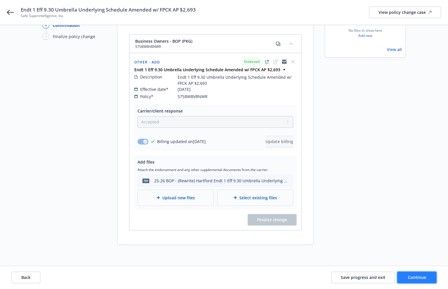
click at [422, 278] on span "Continue" at bounding box center [417, 276] width 18 height 5
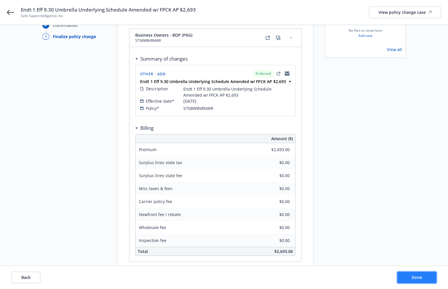
click at [405, 272] on button "Done" at bounding box center [416, 278] width 39 height 12
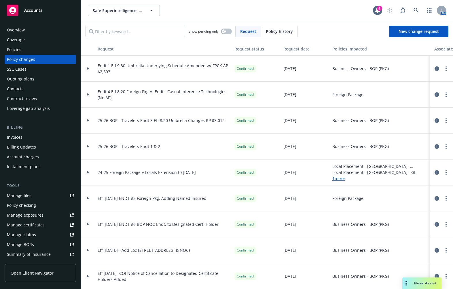
click at [46, 44] on div "Coverage" at bounding box center [40, 39] width 67 height 9
click at [46, 45] on div "Policies" at bounding box center [40, 49] width 67 height 9
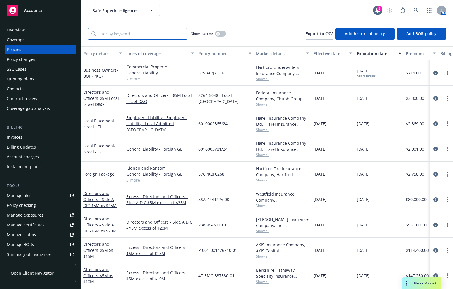
click at [139, 35] on input "Filter by keyword..." at bounding box center [138, 34] width 100 height 12
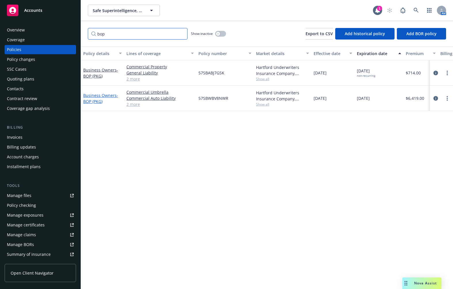
type input "bop"
click at [90, 100] on span "- BOP (PKG)" at bounding box center [100, 99] width 35 height 12
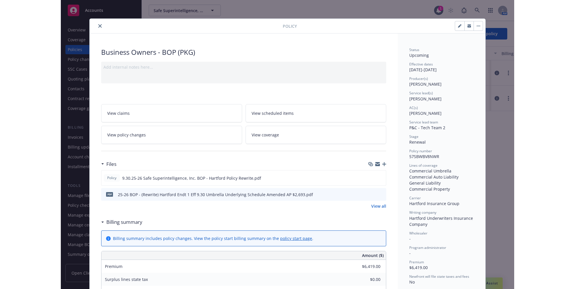
scroll to position [17, 0]
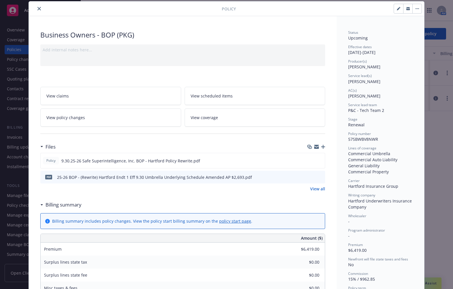
click at [73, 113] on link "View policy changes" at bounding box center [110, 117] width 141 height 18
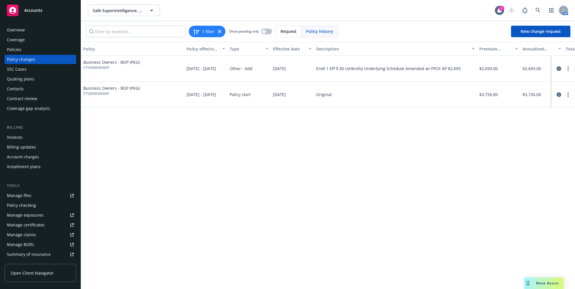
click at [467, 255] on div "Policy Policy effective dates Type Effective date Description Premium change An…" at bounding box center [328, 165] width 494 height 247
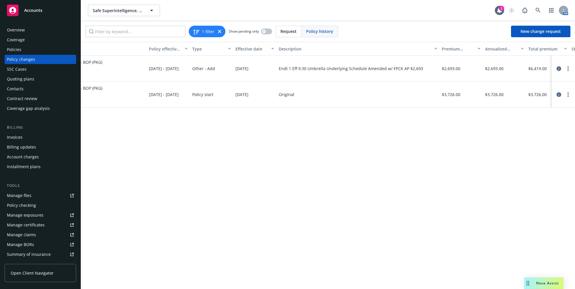
scroll to position [0, 66]
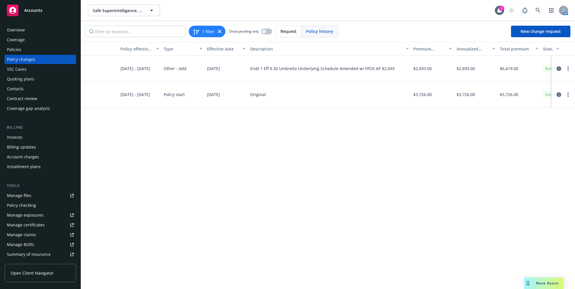
click at [298, 191] on div "Policy Policy effective dates Type Effective date Description Premium change An…" at bounding box center [328, 165] width 494 height 247
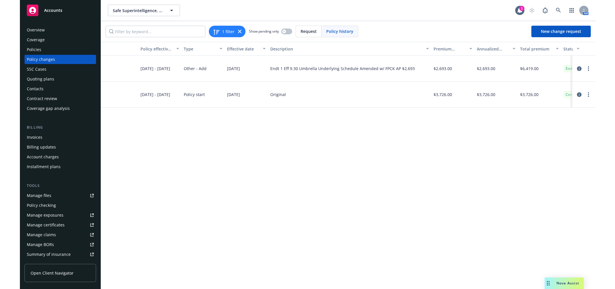
scroll to position [0, 0]
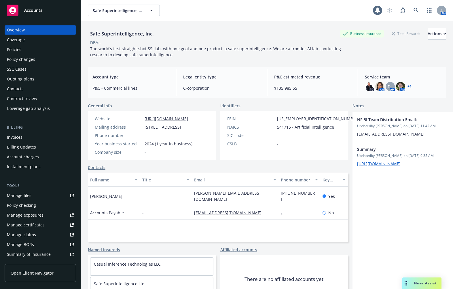
click at [65, 45] on div "Policies" at bounding box center [40, 49] width 67 height 9
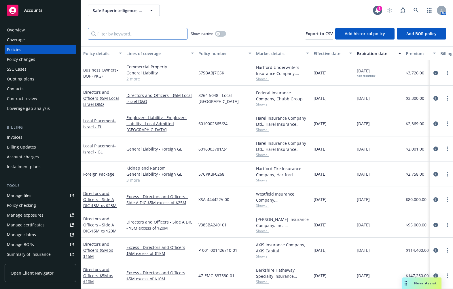
click at [137, 37] on input "Filter by keyword..." at bounding box center [138, 34] width 100 height 12
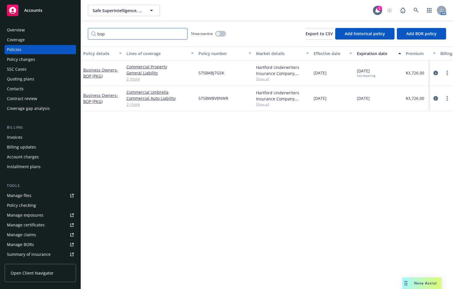
type input "bop"
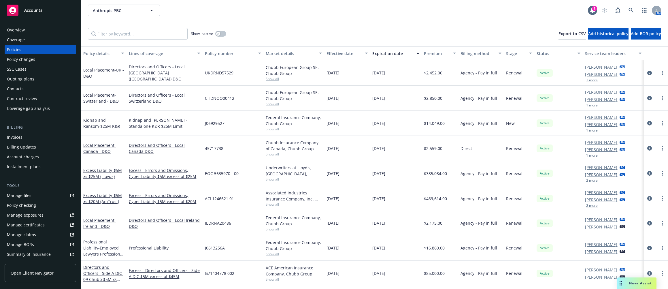
click at [32, 133] on div "Invoices" at bounding box center [40, 137] width 67 height 9
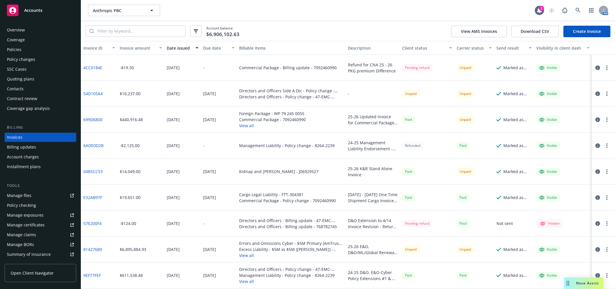
click at [42, 51] on div "Policies" at bounding box center [40, 49] width 67 height 9
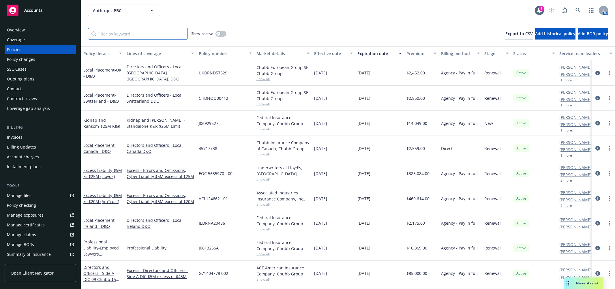
click at [129, 29] on input "Filter by keyword..." at bounding box center [138, 34] width 100 height 12
click at [129, 31] on input "Filter by keyword..." at bounding box center [138, 34] width 100 height 12
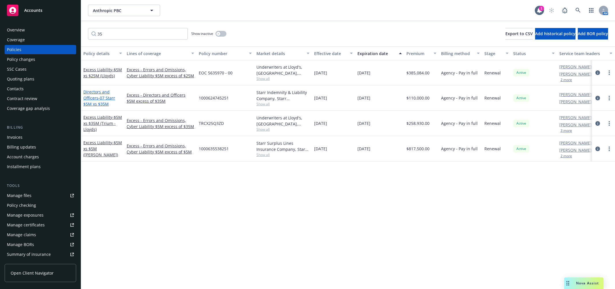
click at [109, 97] on span "- 07 Starr $5M xs $35M" at bounding box center [99, 101] width 32 height 12
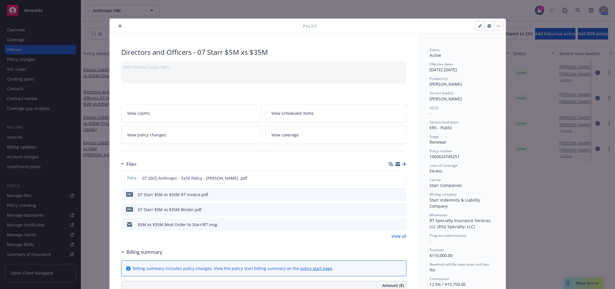
click at [119, 25] on button "close" at bounding box center [119, 25] width 7 height 7
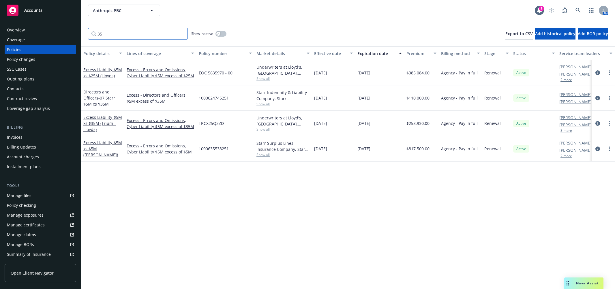
click at [115, 31] on input "35" at bounding box center [138, 34] width 100 height 12
type input "5"
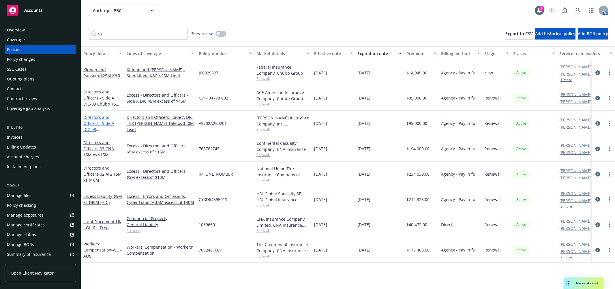
click at [103, 124] on link "Directors and Officers - Side A DIC - 08 Beazley $5M xs $40M Lead" at bounding box center [101, 129] width 36 height 30
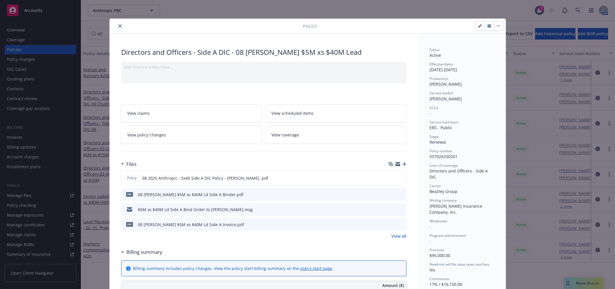
scroll to position [60, 0]
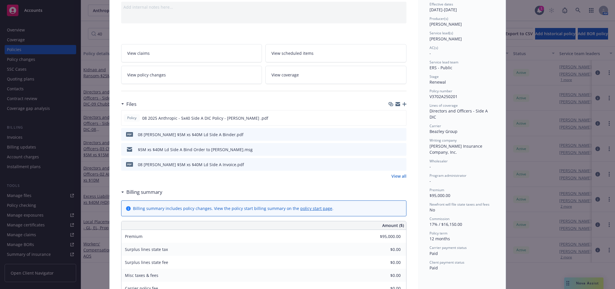
click at [89, 44] on div "Policy Directors and Officers - Side A DIC - 08 Beazley $5M xs $40M Lead Add in…" at bounding box center [307, 144] width 615 height 289
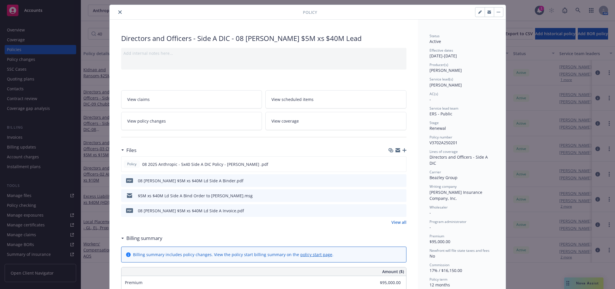
scroll to position [0, 0]
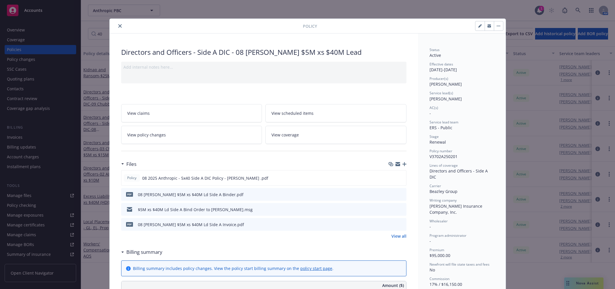
click at [118, 25] on icon "close" at bounding box center [119, 25] width 3 height 3
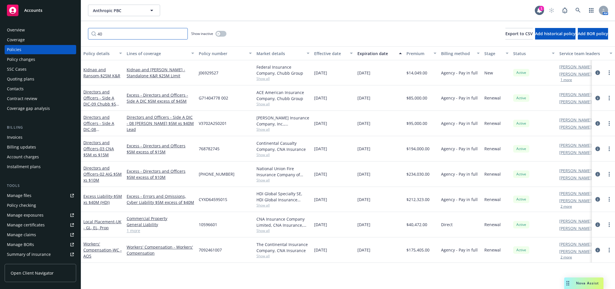
click at [114, 38] on input "40" at bounding box center [138, 34] width 100 height 12
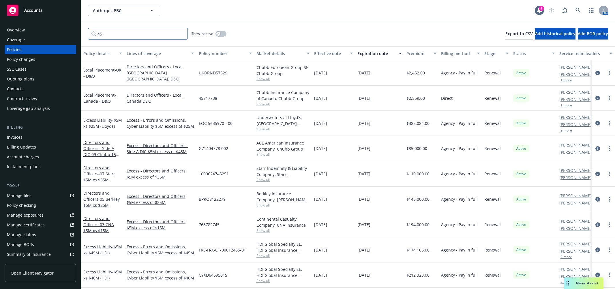
type input "45"
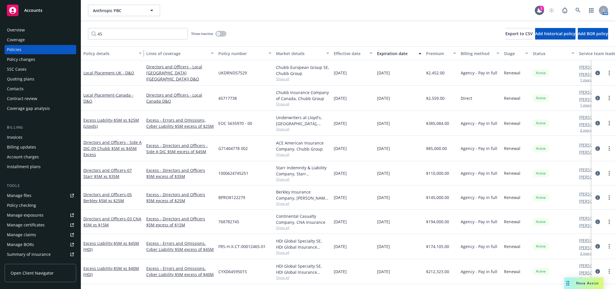
drag, startPoint x: 123, startPoint y: 55, endPoint x: 143, endPoint y: 53, distance: 19.7
click at [142, 53] on div "button" at bounding box center [141, 53] width 3 height 13
click at [131, 141] on link "Directors and Officers - Side A DIC - 09 Chubb $5M xs $45M Excess" at bounding box center [112, 149] width 58 height 18
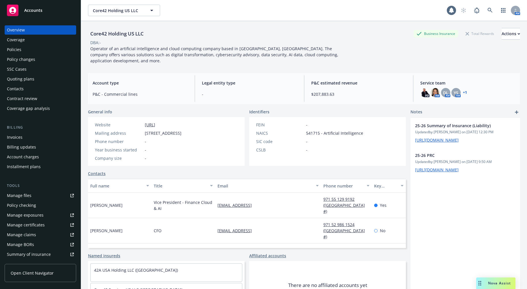
click at [10, 51] on div "Policies" at bounding box center [14, 49] width 14 height 9
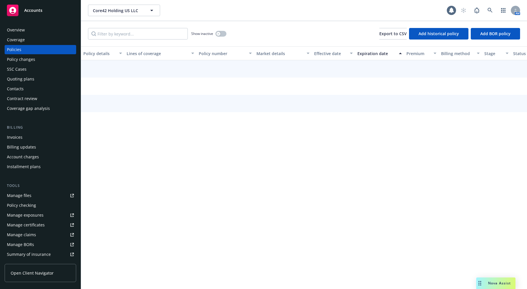
click at [114, 24] on div "Show inactive Export to CSV Add historical policy Add BOR policy" at bounding box center [304, 33] width 446 height 25
click at [114, 46] on button "Policy details" at bounding box center [102, 53] width 43 height 14
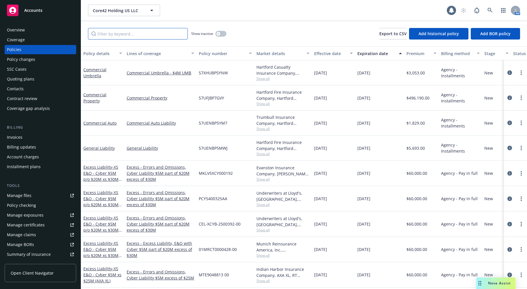
click at [117, 35] on input "Filter by keyword..." at bounding box center [138, 34] width 100 height 12
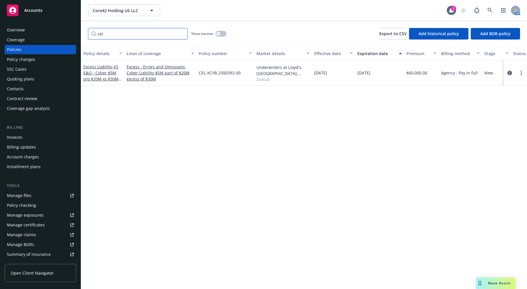
type input "cel"
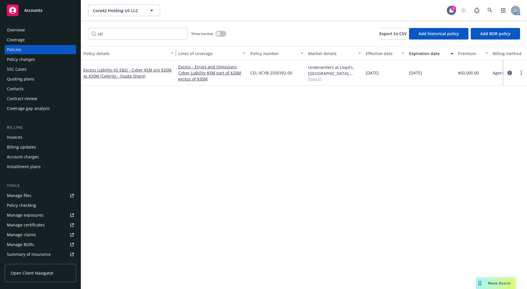
drag, startPoint x: 124, startPoint y: 51, endPoint x: 175, endPoint y: 51, distance: 51.6
click at [174, 51] on div "button" at bounding box center [173, 53] width 3 height 13
drag, startPoint x: 395, startPoint y: 142, endPoint x: 390, endPoint y: 141, distance: 4.8
click at [395, 142] on div "Policy details Lines of coverage Policy number Market details Effective date Ex…" at bounding box center [304, 167] width 446 height 242
click at [121, 78] on span "- XS E&O - Cyber $5M p/o $20M xs $30M (Celerity - Quota Share)" at bounding box center [127, 73] width 88 height 12
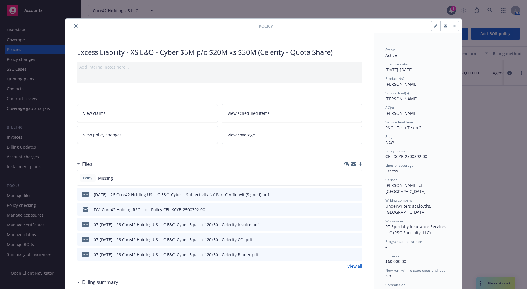
click at [358, 165] on icon "button" at bounding box center [360, 164] width 4 height 4
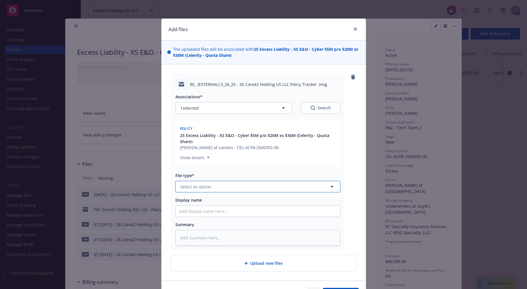
click at [205, 188] on span "Select an option" at bounding box center [195, 187] width 31 height 6
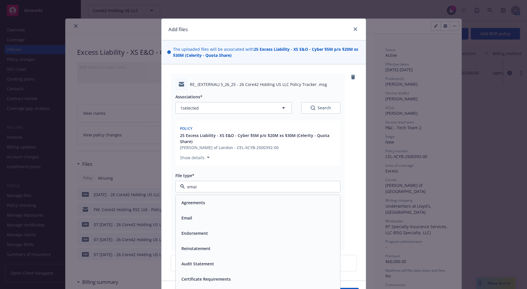
type input "email"
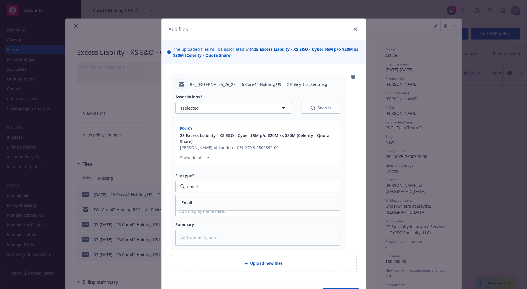
click at [199, 199] on div "Email" at bounding box center [257, 202] width 157 height 8
click at [190, 208] on input "Display name" at bounding box center [258, 211] width 164 height 11
type textarea "x"
type input "Em"
type textarea "x"
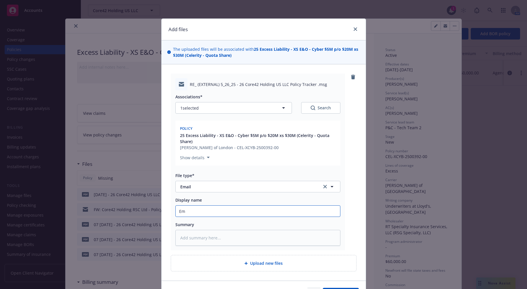
type input "Ema"
type textarea "x"
type input "Emai"
type textarea "x"
type input "Email"
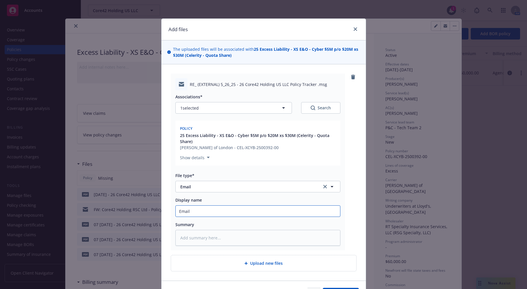
type textarea "x"
type input "Email w"
type textarea "x"
type input "Email wi"
type textarea "x"
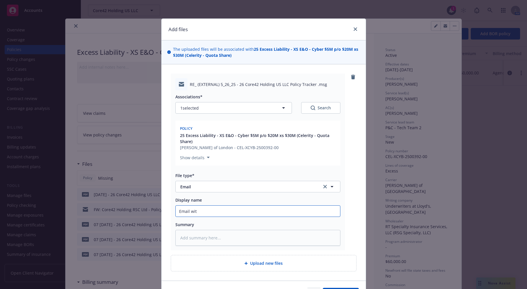
type input "Email with"
type textarea "x"
type input "Email with"
type textarea "x"
type input "Email with P"
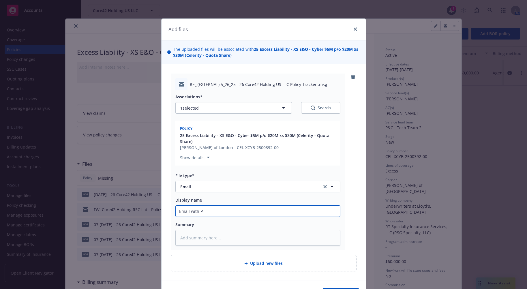
type textarea "x"
type input "Email with Po"
type textarea "x"
type input "Email with Pol"
type textarea "x"
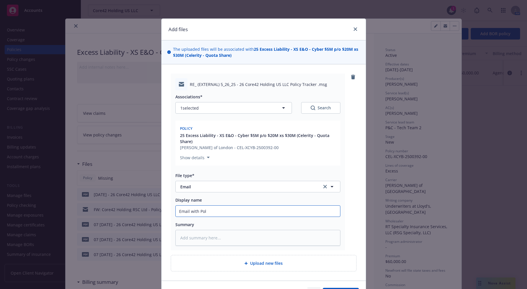
type input "Email with Poli"
type textarea "x"
type input "Email with Polic"
type textarea "x"
type input "Email with Policy"
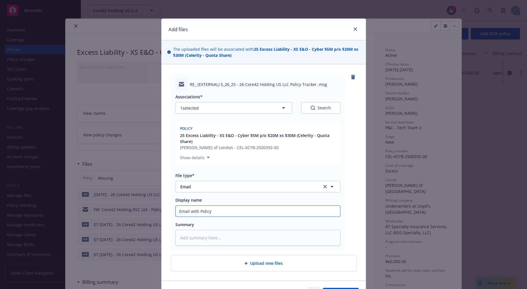
type textarea "x"
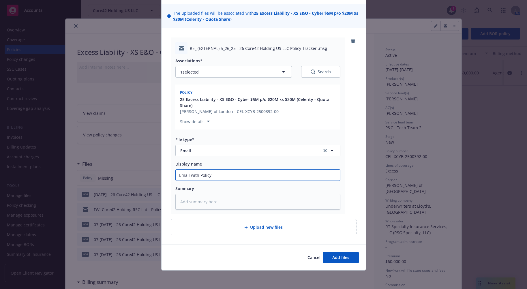
type input "Email with Policy"
type textarea "x"
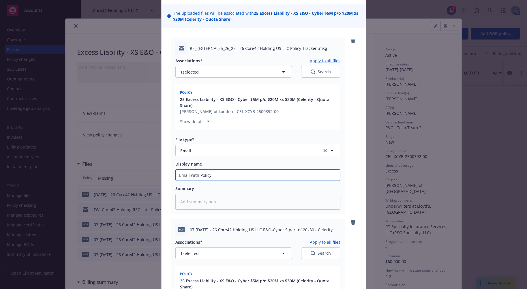
scroll to position [156, 0]
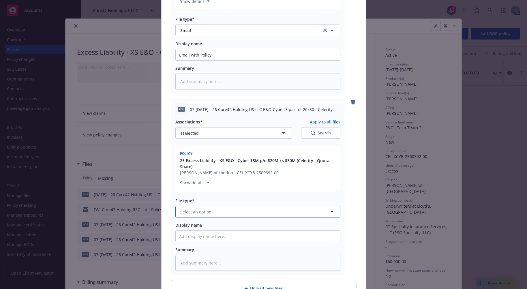
click at [201, 209] on span "Select an option" at bounding box center [195, 212] width 31 height 6
type input "policy"
click at [200, 222] on div "Policy" at bounding box center [258, 227] width 164 height 15
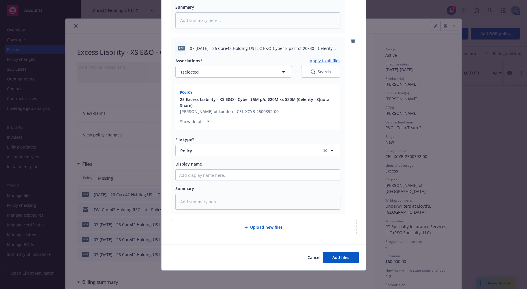
click at [340, 250] on div "Cancel Add files" at bounding box center [263, 257] width 204 height 26
click at [340, 252] on button "Add files" at bounding box center [341, 258] width 36 height 12
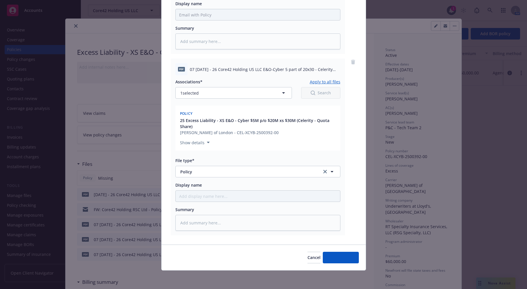
scroll to position [196, 0]
type textarea "x"
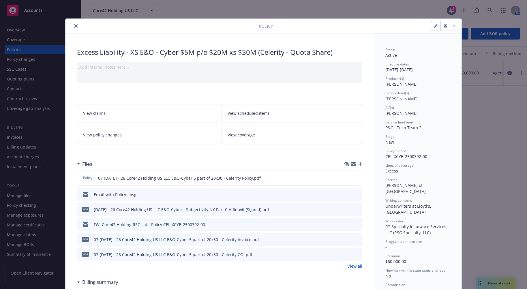
click at [280, 33] on div "Policy" at bounding box center [263, 26] width 396 height 15
click at [74, 25] on icon "close" at bounding box center [75, 25] width 3 height 3
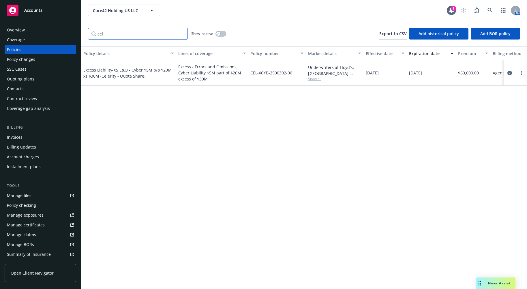
click at [104, 32] on input "cel" at bounding box center [138, 34] width 100 height 12
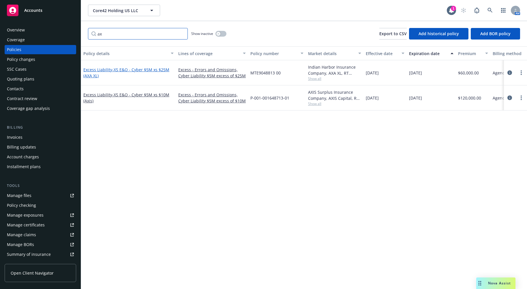
type input "ax"
click at [95, 76] on span "- XS E&O - Cyber $5M xs $25M (AXA XL)" at bounding box center [126, 73] width 86 height 12
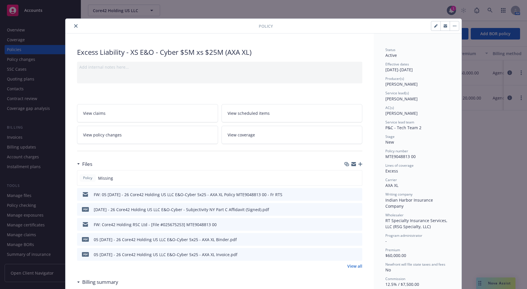
click at [358, 165] on icon "button" at bounding box center [360, 164] width 4 height 4
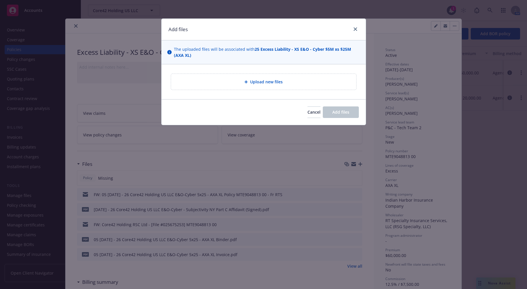
type textarea "x"
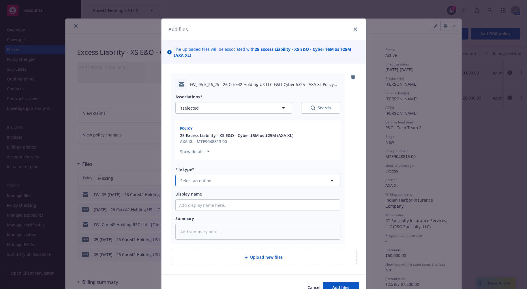
click at [186, 183] on span "Select an option" at bounding box center [195, 181] width 31 height 6
type input "email"
click at [192, 197] on div "Email" at bounding box center [257, 196] width 157 height 8
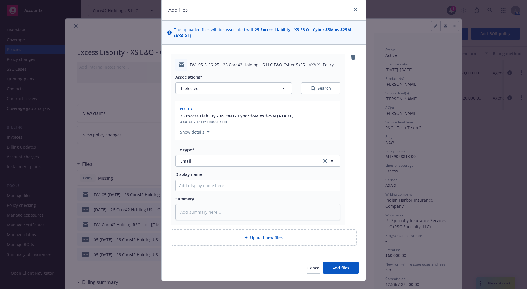
scroll to position [30, 0]
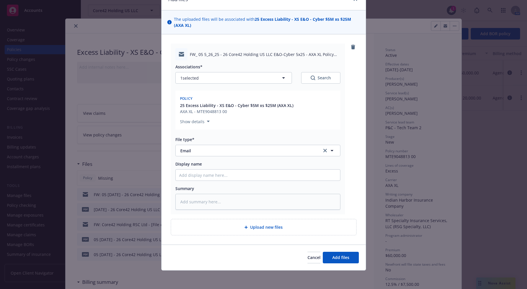
type textarea "x"
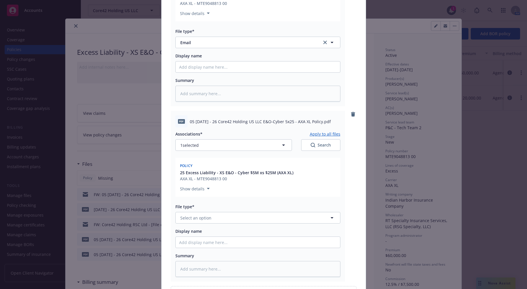
scroll to position [205, 0]
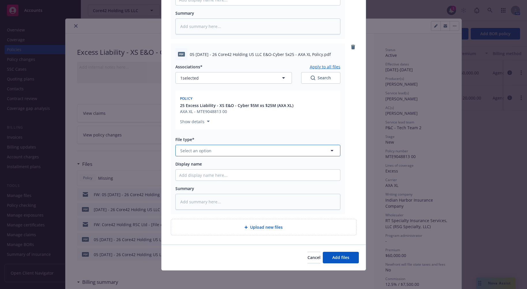
click at [210, 152] on button "Select an option" at bounding box center [257, 151] width 165 height 12
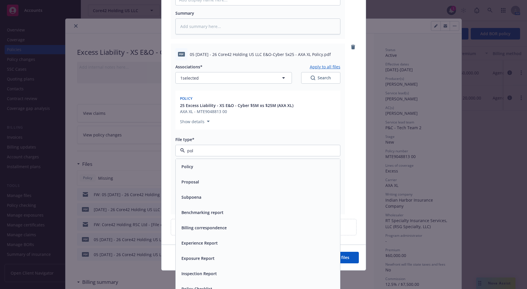
type input "poli"
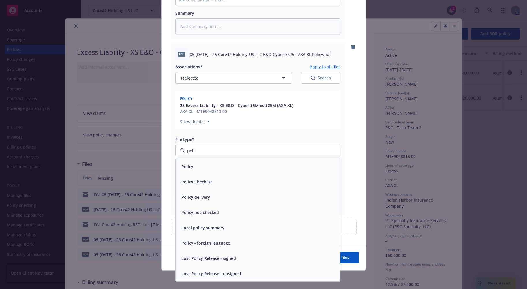
click at [208, 165] on div "Policy" at bounding box center [257, 166] width 157 height 8
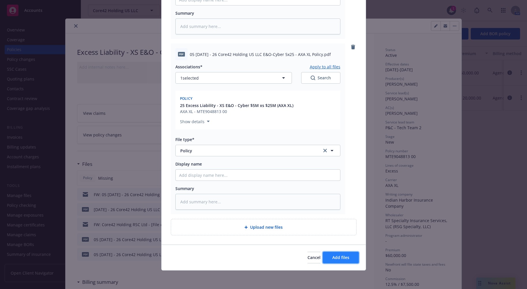
click at [341, 257] on span "Add files" at bounding box center [340, 257] width 17 height 5
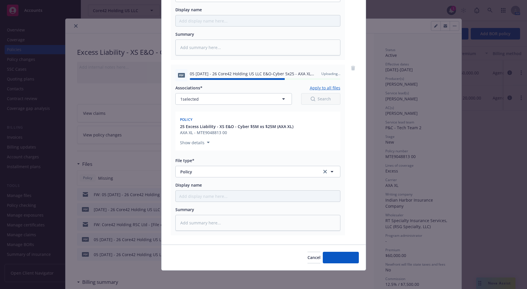
type textarea "x"
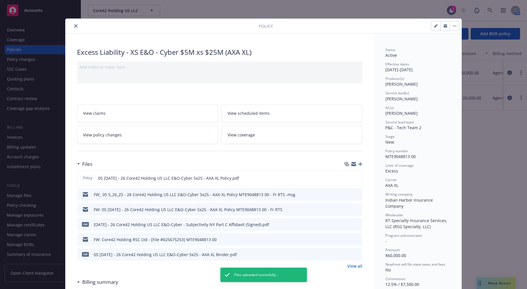
click at [74, 27] on icon "close" at bounding box center [75, 25] width 3 height 3
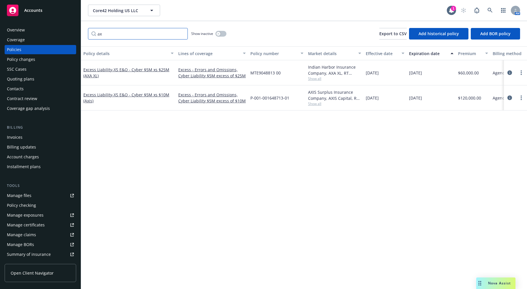
click at [122, 33] on input "ax" at bounding box center [138, 34] width 100 height 12
click at [181, 32] on input "ax" at bounding box center [138, 34] width 100 height 12
click at [140, 36] on input "ax" at bounding box center [138, 34] width 100 height 12
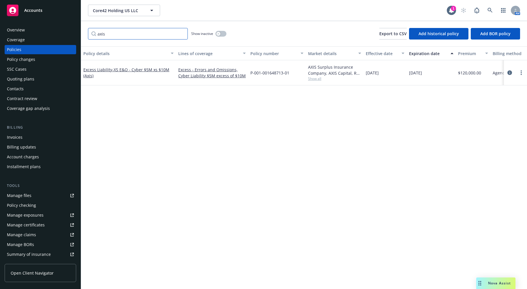
click at [139, 34] on input "axis" at bounding box center [138, 34] width 100 height 12
type input "amtrust"
click at [220, 190] on div "Policy details Lines of coverage Policy number Market details Effective date Ex…" at bounding box center [304, 167] width 446 height 242
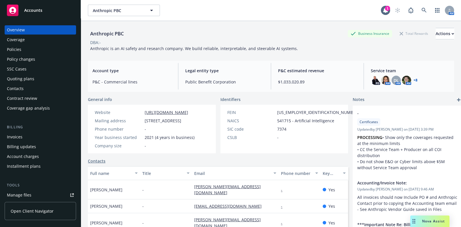
click at [24, 52] on div "Policies" at bounding box center [40, 49] width 67 height 9
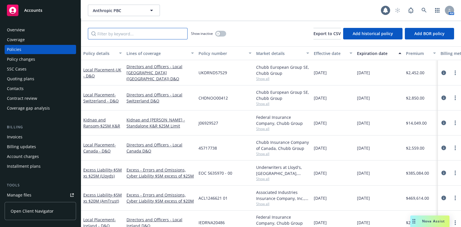
click at [147, 37] on input "Filter by keyword..." at bounding box center [138, 34] width 100 height 12
type input "auto"
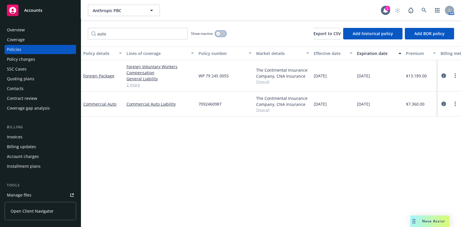
click at [220, 32] on button "button" at bounding box center [220, 34] width 11 height 6
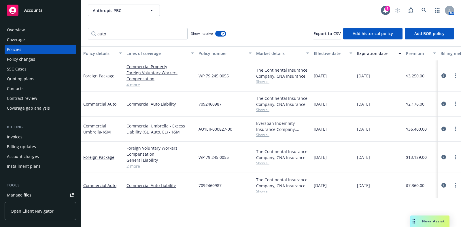
click at [368, 50] on button "Expiration date" at bounding box center [379, 53] width 49 height 14
click at [369, 54] on div "Expiration date" at bounding box center [376, 53] width 38 height 6
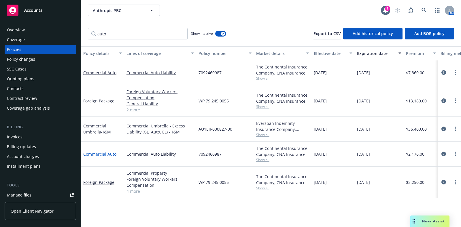
click at [95, 153] on link "Commercial Auto" at bounding box center [99, 154] width 33 height 5
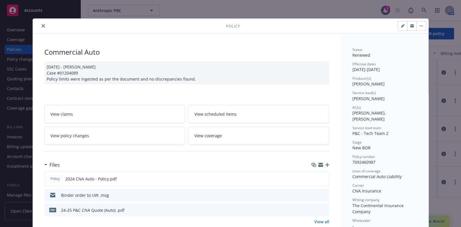
click at [96, 135] on link "View policy changes" at bounding box center [114, 136] width 141 height 18
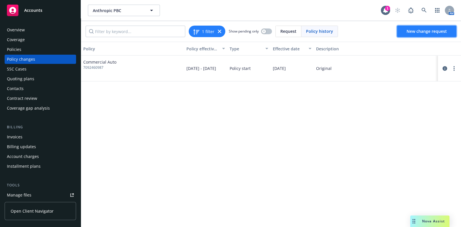
click at [437, 30] on span "New change request" at bounding box center [427, 31] width 40 height 5
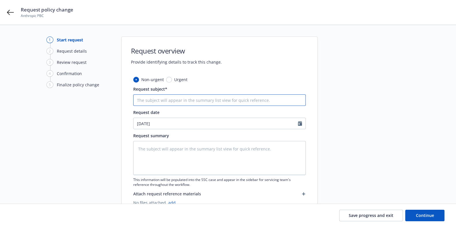
click at [159, 98] on input "Request subject*" at bounding box center [219, 101] width 172 height 12
paste input "Endt 14 Eff 5.15 - Updated Mailing Address 548 Market Street.pdf"
type textarea "x"
type input "Endt 14 Eff 5.15 - Updated Mailing Address 548 Market Street.pdf"
type textarea "x"
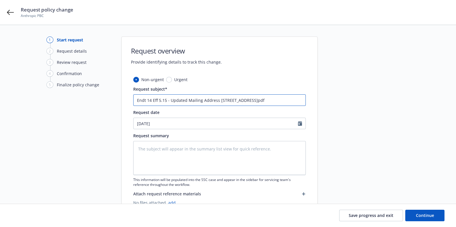
type input "Endt 14 Eff 5.15 - Updated Mailing Address 548 Market Street.pd"
type textarea "x"
type input "Endt 14 Eff 5.15 - Updated Mailing Address 548 Market Street.p"
type textarea "x"
type input "Endt 14 Eff 5.15 - Updated Mailing Address 548 Market Street."
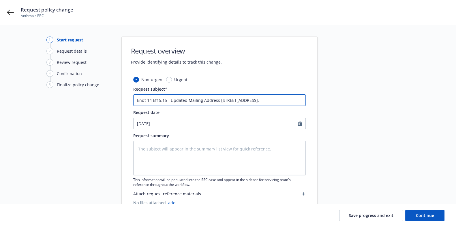
type textarea "x"
type input "Endt 14 Eff 5.15 - Updated Mailing Address 548 Market Street"
click at [299, 123] on icon "Calendar" at bounding box center [300, 123] width 4 height 5
select select "9"
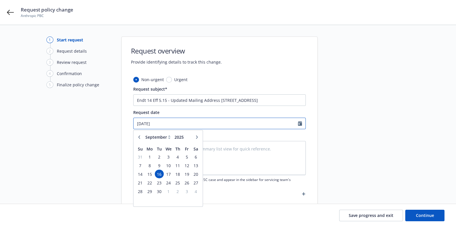
click at [141, 124] on input "09/16/2025" at bounding box center [215, 123] width 164 height 11
click at [180, 125] on input "05/15/2025" at bounding box center [215, 123] width 164 height 11
type input "05/15/2025"
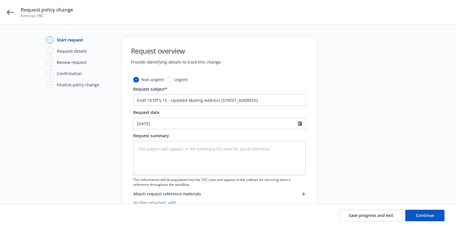
click at [406, 126] on div at bounding box center [369, 126] width 81 height 179
click at [431, 217] on span "Continue" at bounding box center [425, 215] width 18 height 5
type textarea "x"
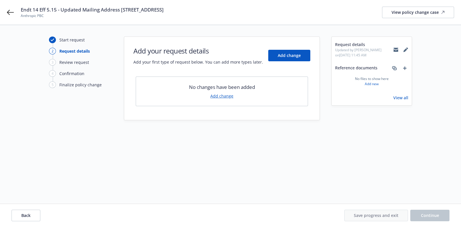
click at [226, 96] on link "Add change" at bounding box center [221, 96] width 23 height 6
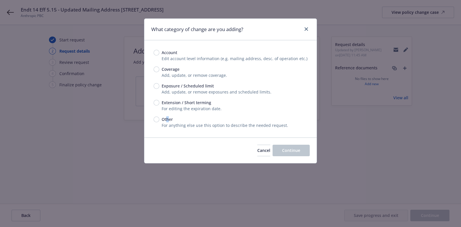
click at [167, 119] on span "Other" at bounding box center [167, 119] width 11 height 6
click at [156, 120] on input "Other" at bounding box center [157, 120] width 6 height 6
radio input "true"
click at [287, 152] on span "Continue" at bounding box center [291, 150] width 18 height 5
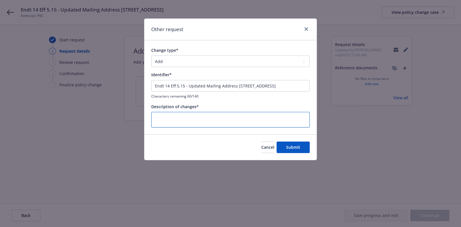
click at [226, 119] on textarea at bounding box center [230, 120] width 159 height 16
paste textarea "Endt 14 Eff 5.15 - Updated Mailing Address 548 Market Street.pdf"
type textarea "x"
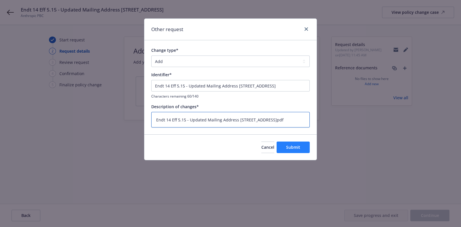
type textarea "Endt 14 Eff 5.15 - Updated Mailing Address 548 Market Street.pdf"
click at [287, 146] on span "Submit" at bounding box center [293, 147] width 14 height 5
type textarea "x"
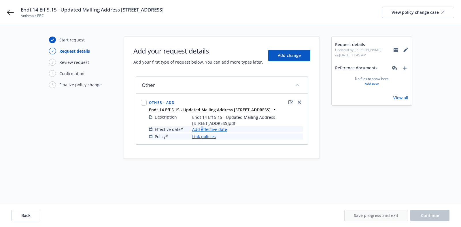
click at [201, 131] on link "Add effective date" at bounding box center [209, 130] width 35 height 6
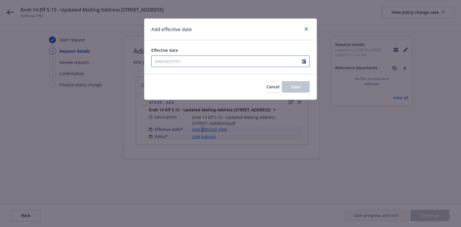
select select "9"
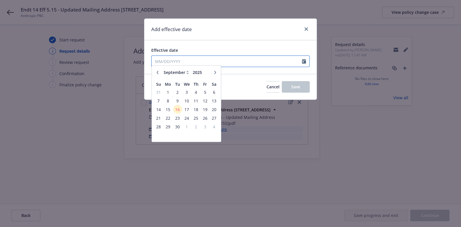
click at [202, 61] on input "Effective date" at bounding box center [227, 61] width 150 height 11
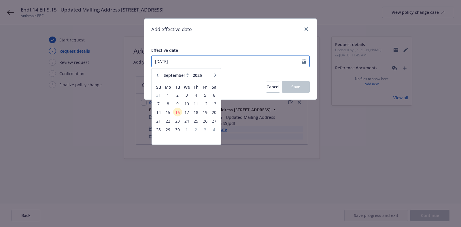
type input "05/15/2025"
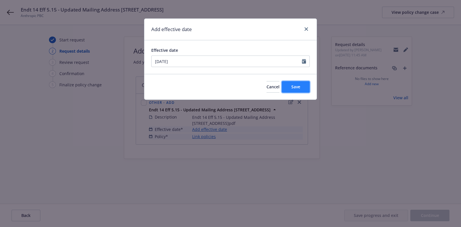
click at [297, 90] on button "Save" at bounding box center [296, 87] width 28 height 12
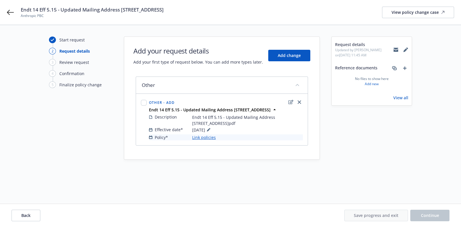
click at [213, 138] on link "Link policies" at bounding box center [204, 138] width 24 height 6
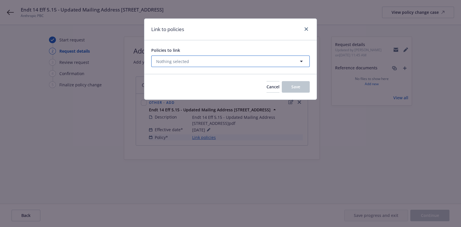
click at [192, 59] on button "Nothing selected" at bounding box center [230, 62] width 159 height 12
select select "ACTIVE"
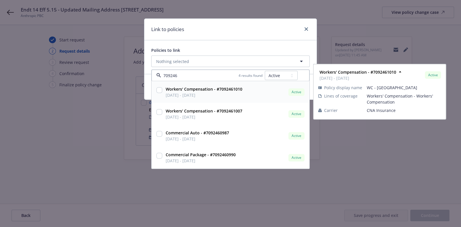
type input "709246"
click at [277, 77] on select "All Active Upcoming Expired Cancelled" at bounding box center [281, 75] width 33 height 9
select select "EXPIRED"
click at [265, 71] on select "All Active Upcoming Expired Cancelled" at bounding box center [281, 75] width 33 height 9
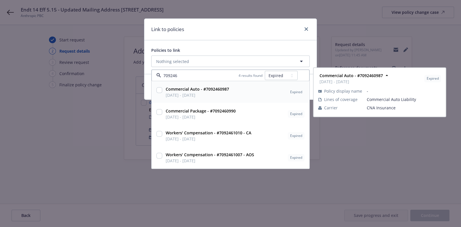
click at [203, 93] on span "08/01/2024 - 08/01/2025" at bounding box center [197, 96] width 63 height 6
checkbox input "true"
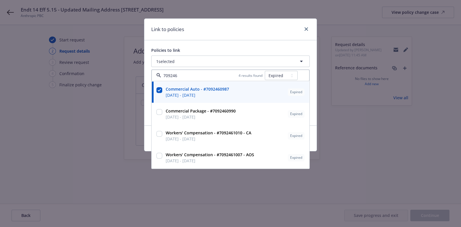
click at [220, 36] on div "Link to policies" at bounding box center [230, 30] width 172 height 22
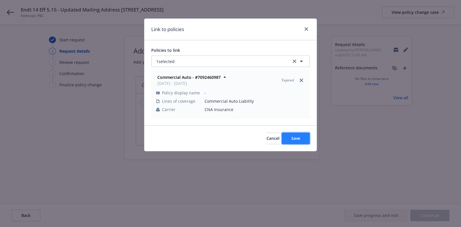
click at [297, 137] on span "Save" at bounding box center [295, 138] width 9 height 5
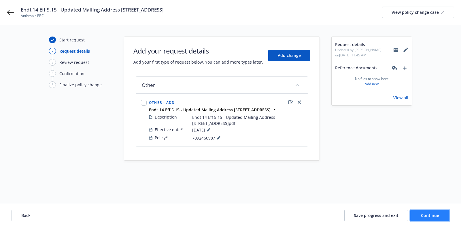
click at [434, 212] on button "Continue" at bounding box center [429, 216] width 39 height 12
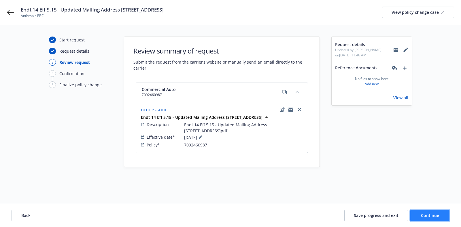
click at [421, 212] on button "Continue" at bounding box center [429, 216] width 39 height 12
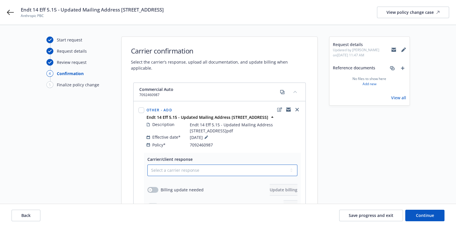
click at [160, 165] on select "Select a carrier response Accepted Accepted with revision No endorsement needed…" at bounding box center [222, 171] width 150 height 12
select select "ACCEPTED"
click at [147, 165] on select "Select a carrier response Accepted Accepted with revision No endorsement needed…" at bounding box center [222, 171] width 150 height 12
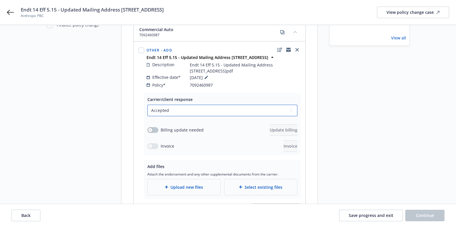
scroll to position [95, 0]
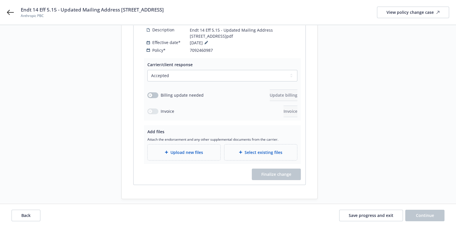
click at [196, 150] on span "Upload new files" at bounding box center [186, 153] width 33 height 6
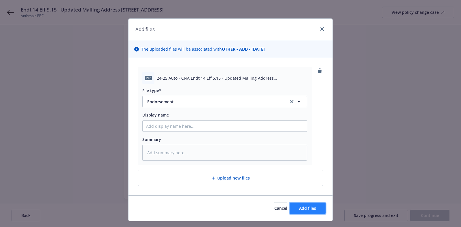
click at [311, 212] on button "Add files" at bounding box center [308, 209] width 36 height 12
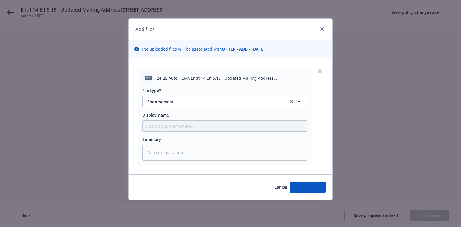
type textarea "x"
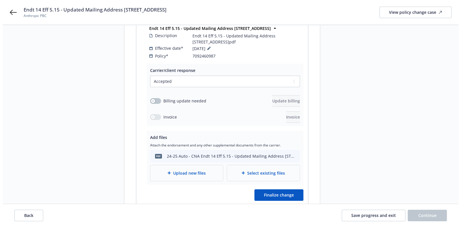
scroll to position [110, 0]
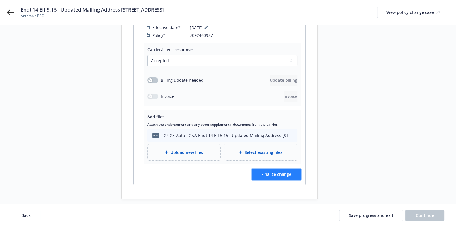
click at [281, 172] on span "Finalize change" at bounding box center [276, 174] width 30 height 5
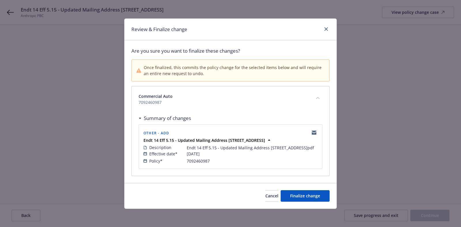
click at [294, 188] on div "Cancel Finalize change" at bounding box center [231, 196] width 212 height 26
click at [295, 193] on span "Finalize change" at bounding box center [305, 195] width 30 height 5
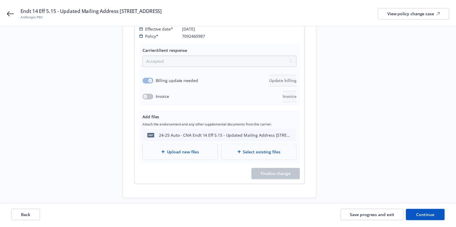
scroll to position [110, 0]
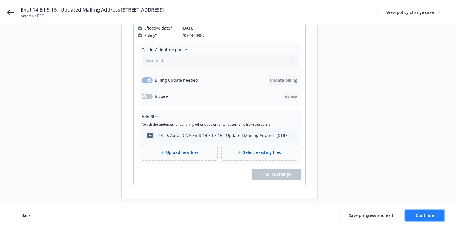
click at [426, 214] on span "Continue" at bounding box center [425, 215] width 18 height 5
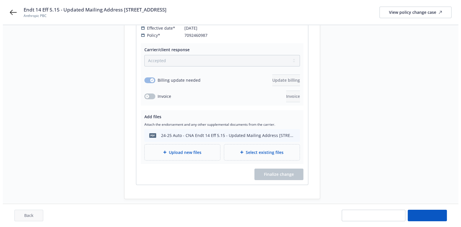
scroll to position [0, 0]
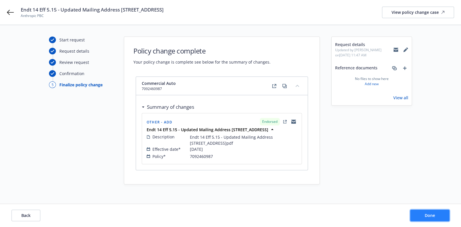
click at [425, 218] on span "Done" at bounding box center [430, 215] width 10 height 5
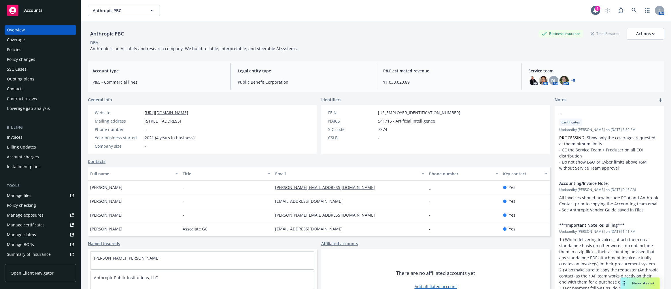
click at [36, 196] on link "Manage files" at bounding box center [40, 195] width 71 height 9
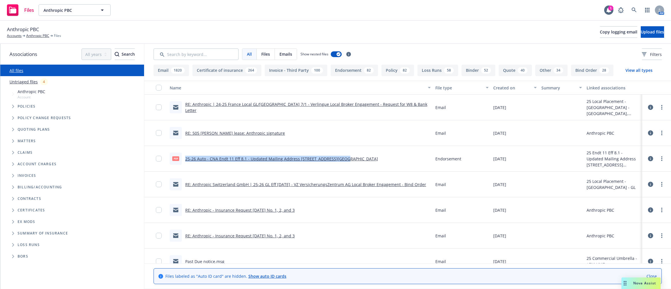
drag, startPoint x: 357, startPoint y: 160, endPoint x: 186, endPoint y: 161, distance: 170.4
click at [186, 161] on div "pdf 25-26 Auto - CNA Endt 11 Eff 8.1 - Updated Mailing Address [STREET_ADDRESS]…" at bounding box center [300, 159] width 266 height 26
copy link "25-26 Auto - CNA Endt 11 Eff 8.1 - Updated Mailing Address [STREET_ADDRESS][GEO…"
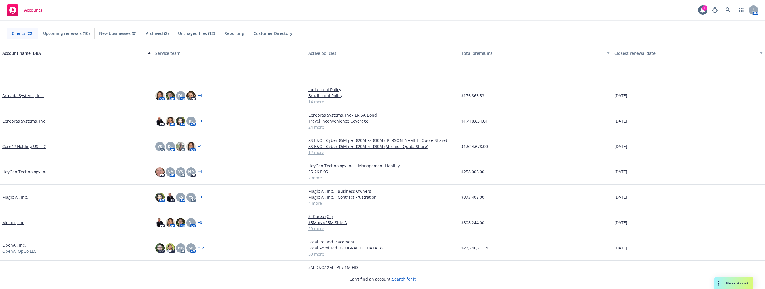
scroll to position [60, 0]
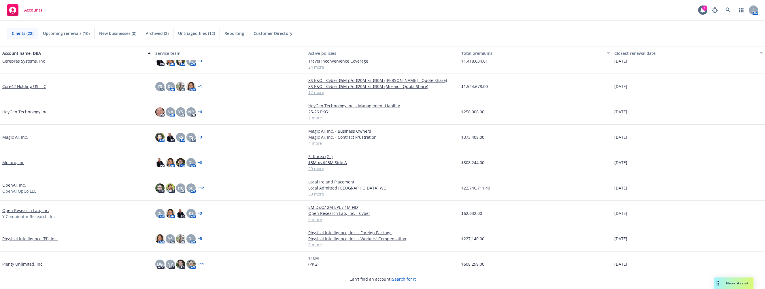
click at [24, 183] on link "OpenAI, Inc." at bounding box center [14, 185] width 24 height 6
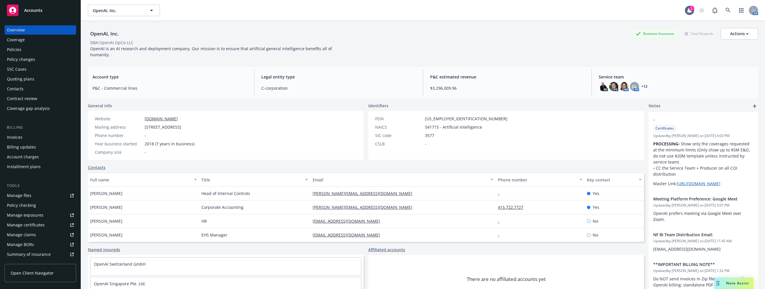
click at [25, 48] on div "Policies" at bounding box center [40, 49] width 67 height 9
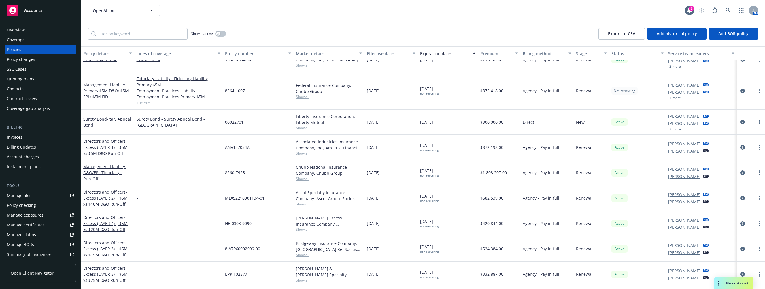
scroll to position [1005, 0]
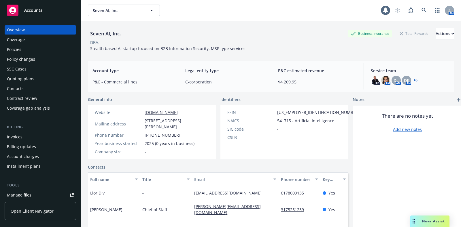
scroll to position [60, 0]
